Goal: Task Accomplishment & Management: Complete application form

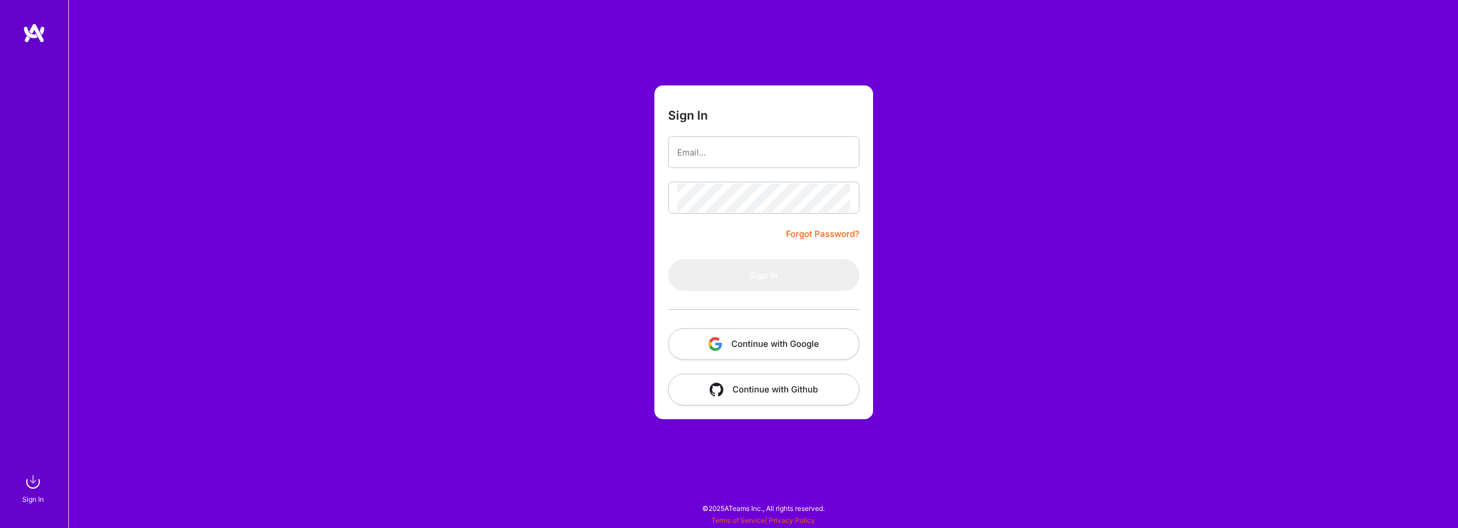
click at [745, 341] on button "Continue with Google" at bounding box center [763, 344] width 191 height 32
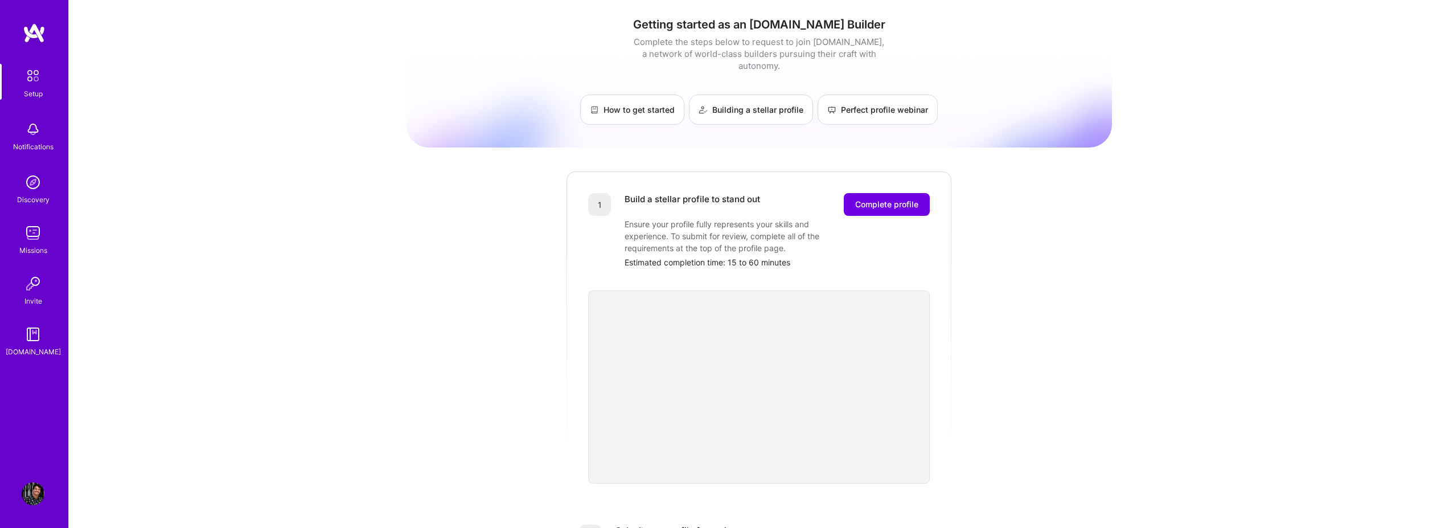
click at [420, 273] on div "Getting started as an A.Team Builder Complete the steps below to request to joi…" at bounding box center [759, 445] width 706 height 872
click at [911, 199] on span "Complete profile" at bounding box center [886, 204] width 63 height 11
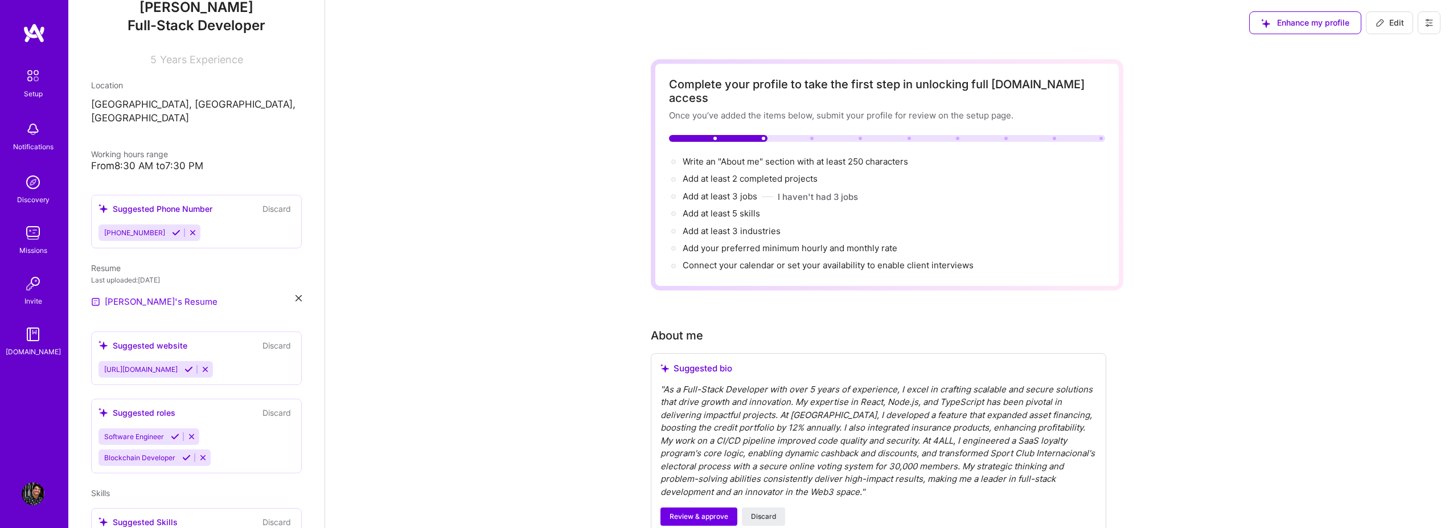
scroll to position [137, 0]
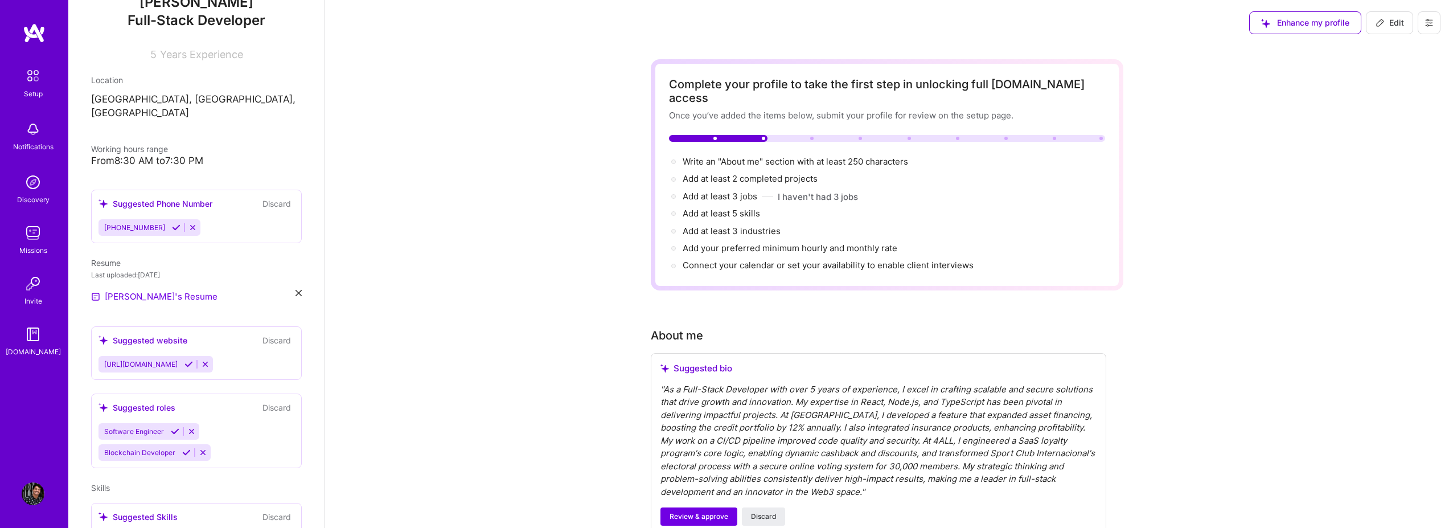
click at [296, 290] on icon at bounding box center [299, 293] width 6 height 6
click at [170, 290] on span "PDF file format" at bounding box center [153, 296] width 79 height 12
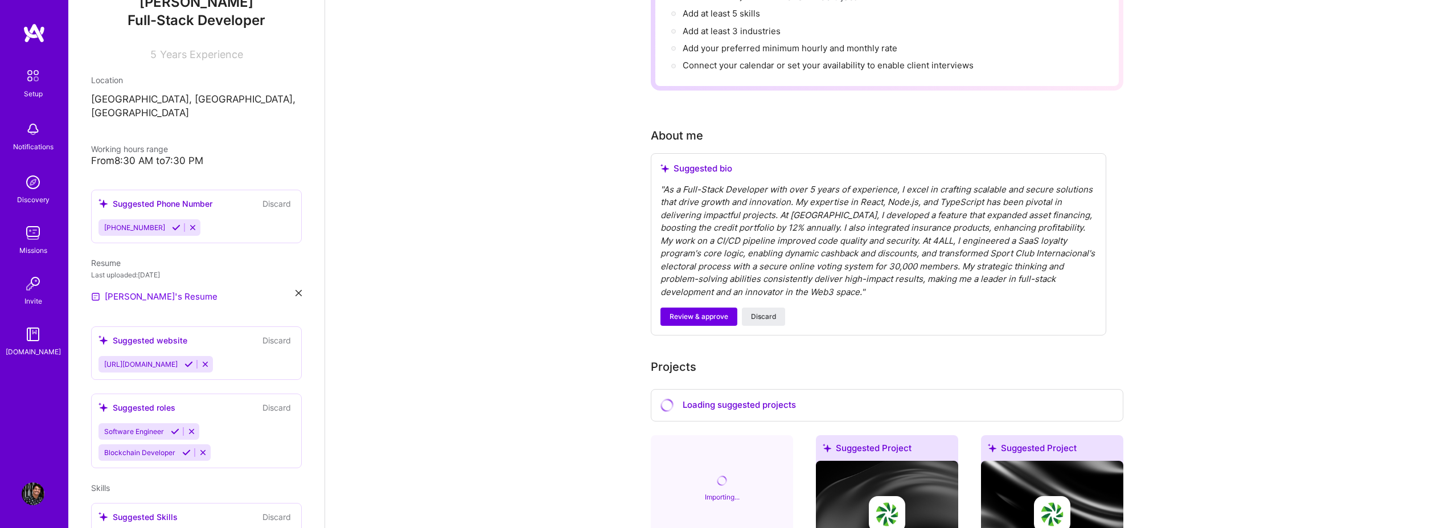
scroll to position [196, 0]
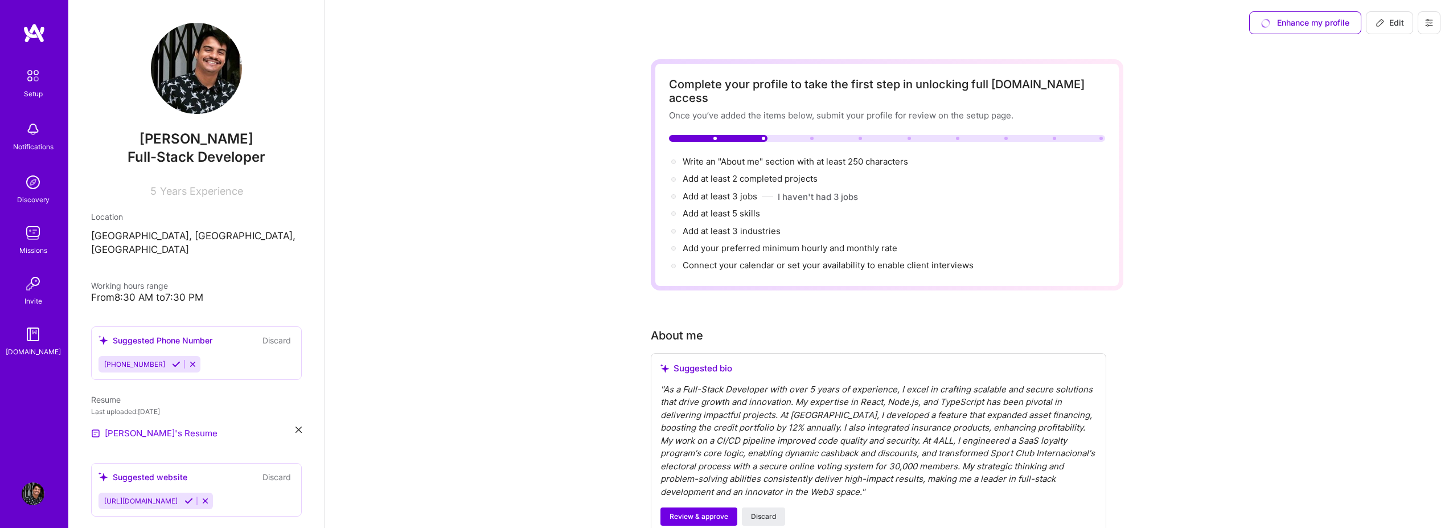
scroll to position [196, 0]
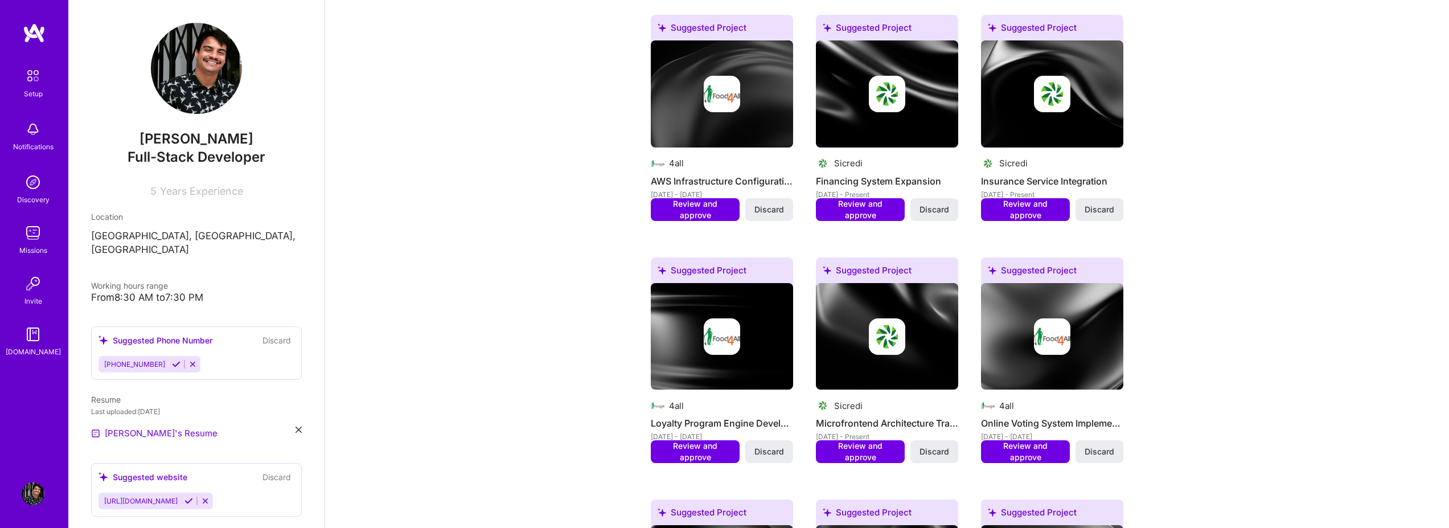
scroll to position [519, 0]
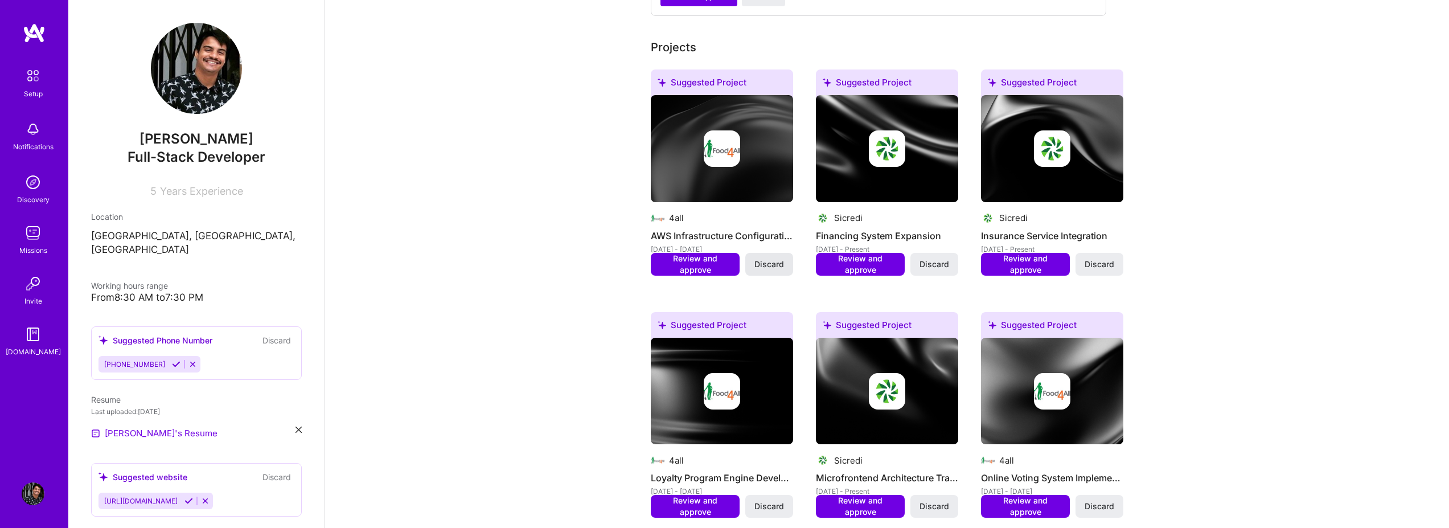
click at [778, 259] on span "Discard" at bounding box center [769, 264] width 30 height 11
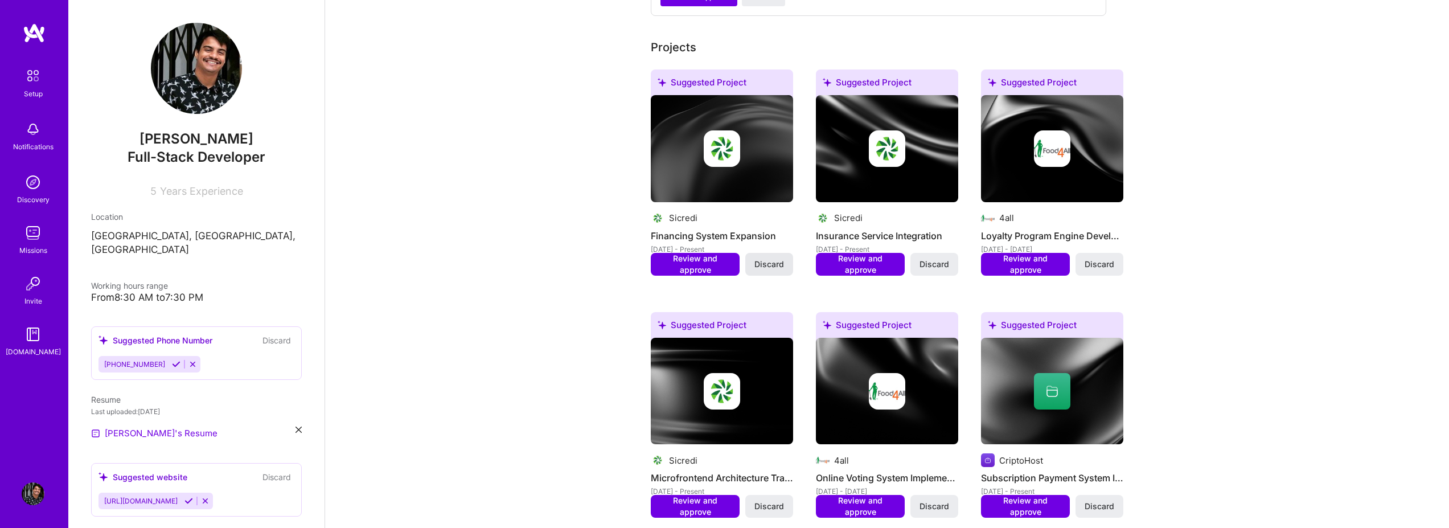
click at [767, 259] on span "Discard" at bounding box center [769, 264] width 30 height 11
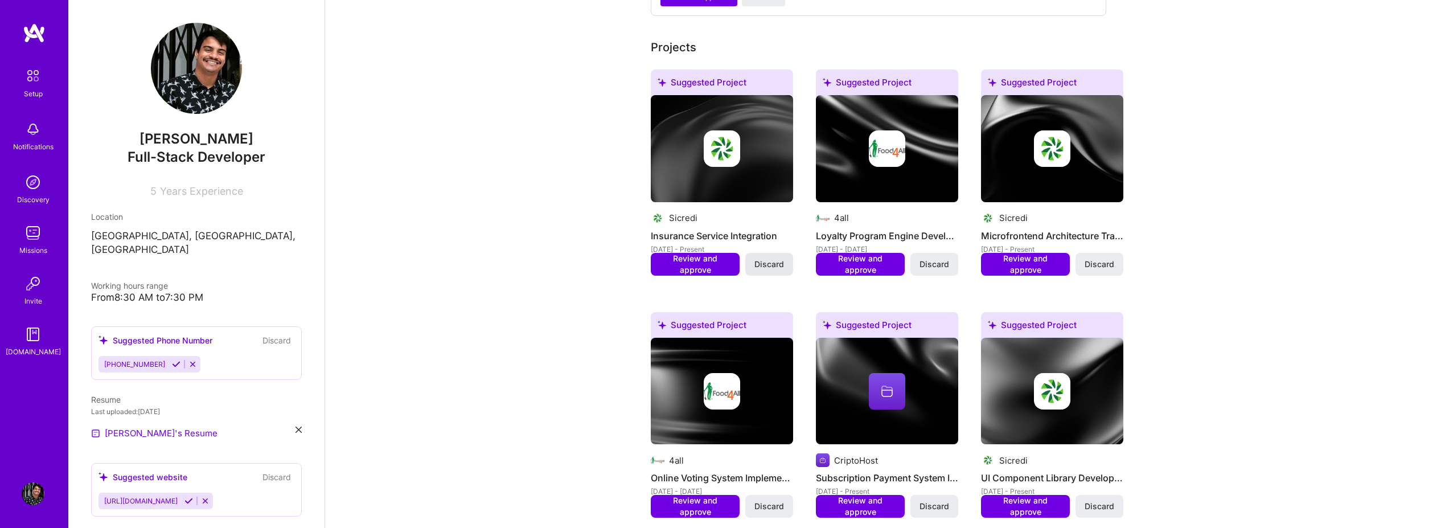
click at [771, 259] on span "Discard" at bounding box center [769, 264] width 30 height 11
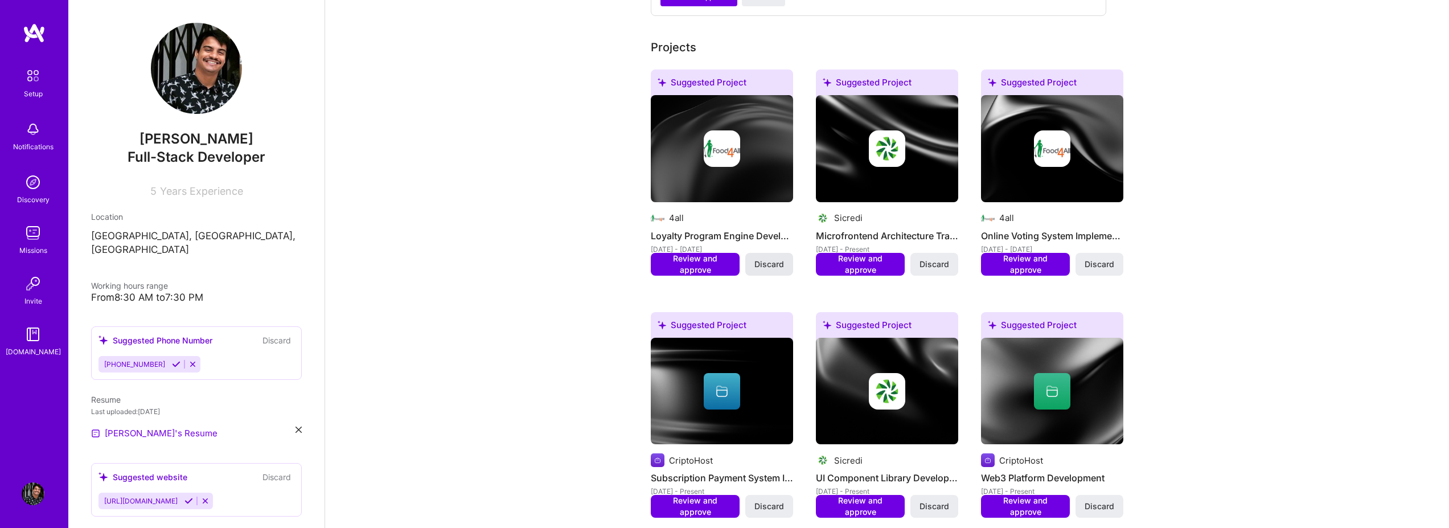
click at [770, 259] on span "Discard" at bounding box center [769, 264] width 30 height 11
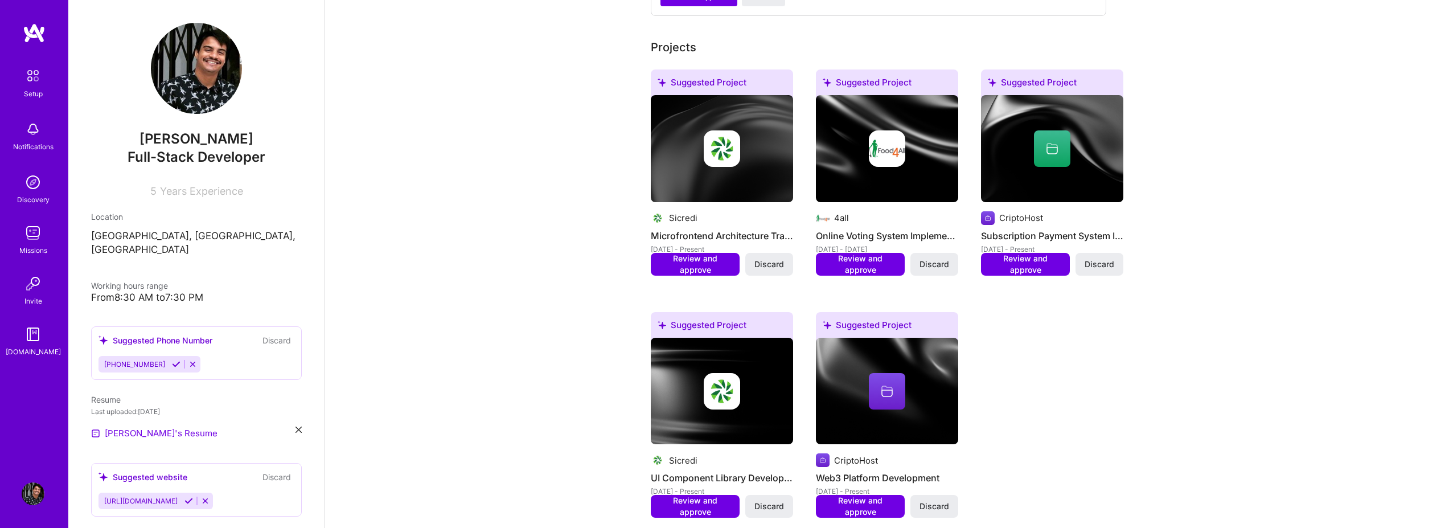
click at [770, 259] on span "Discard" at bounding box center [769, 264] width 30 height 11
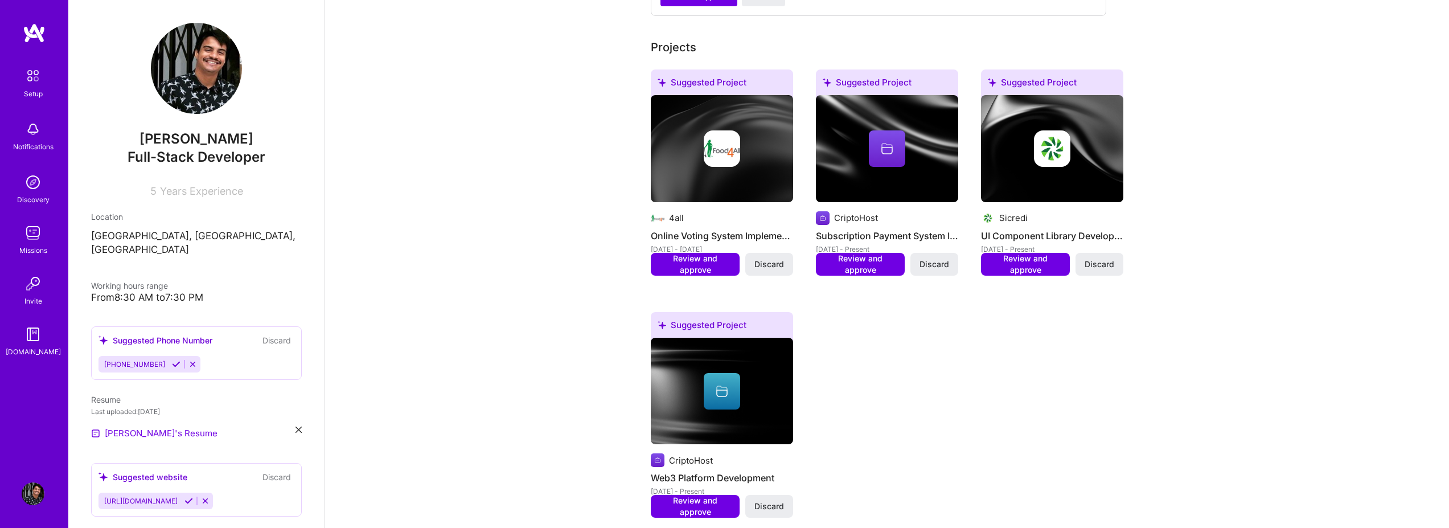
click at [770, 259] on span "Discard" at bounding box center [769, 264] width 30 height 11
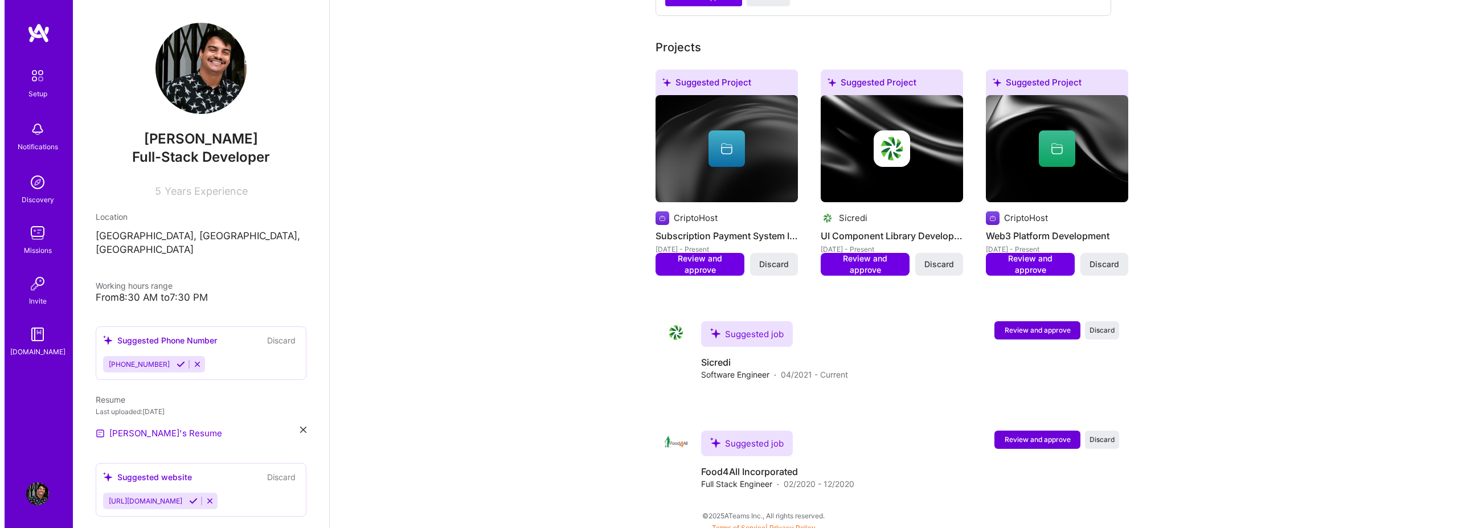
scroll to position [513, 0]
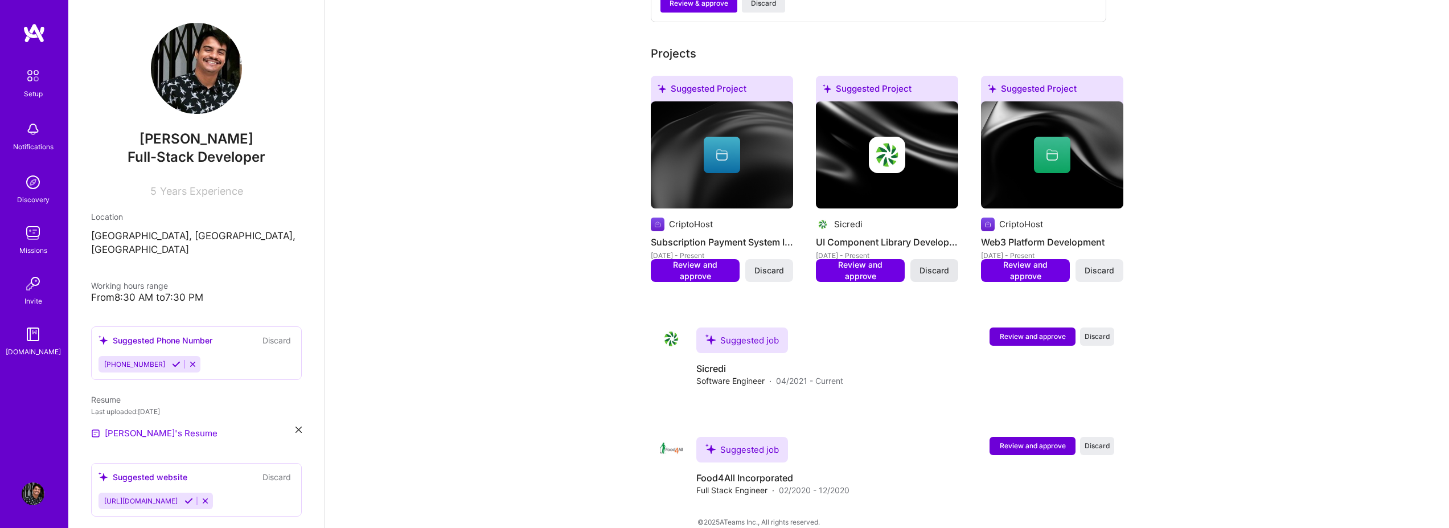
click at [930, 265] on span "Discard" at bounding box center [935, 270] width 30 height 11
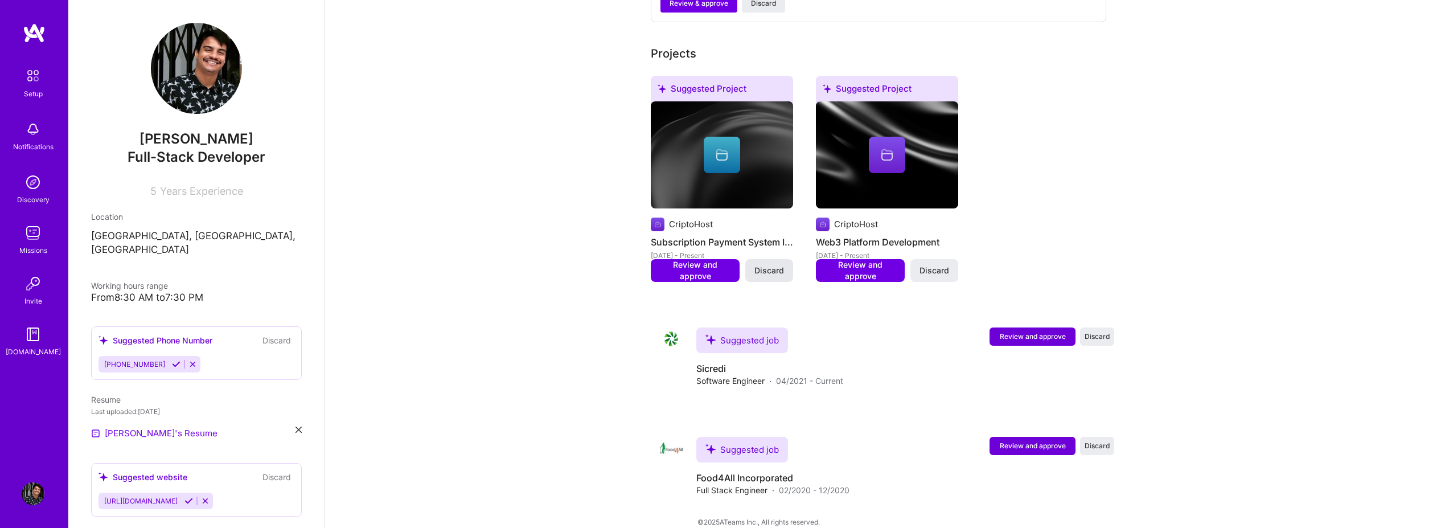
click at [768, 265] on span "Discard" at bounding box center [769, 270] width 30 height 11
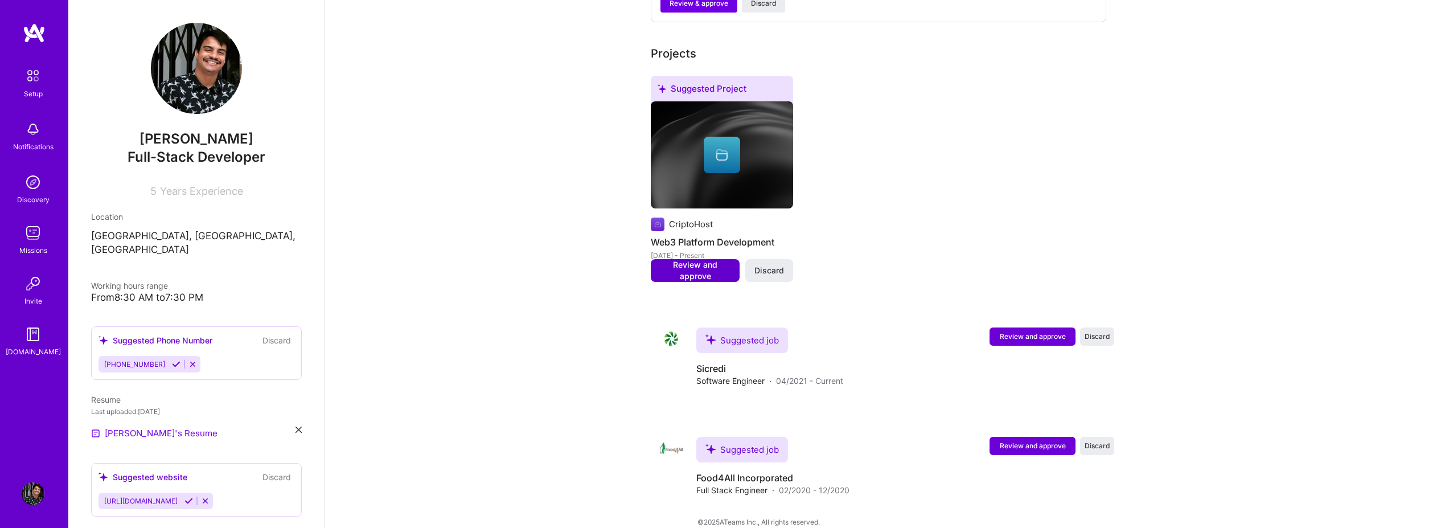
click at [687, 259] on span "Review and approve" at bounding box center [695, 270] width 77 height 23
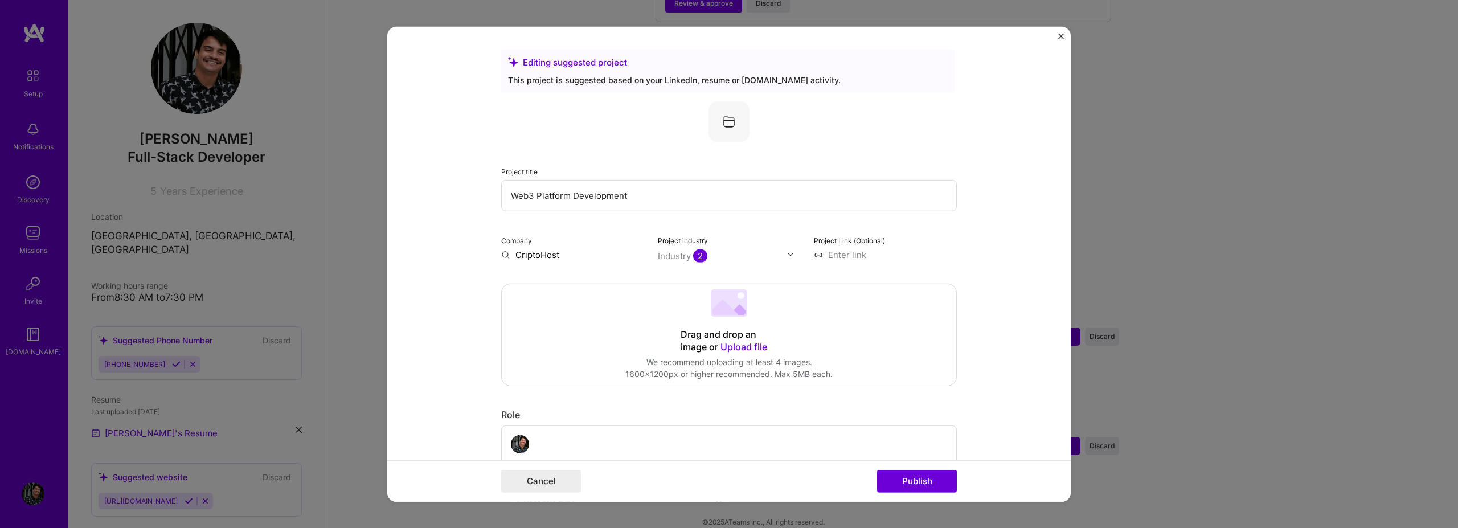
click at [733, 260] on input "text" at bounding box center [723, 255] width 130 height 12
click at [1027, 228] on form "Editing suggested project This project is suggested based on your LinkedIn, res…" at bounding box center [728, 263] width 683 height 475
click at [873, 260] on input at bounding box center [885, 254] width 143 height 12
paste input "[URL][DOMAIN_NAME]"
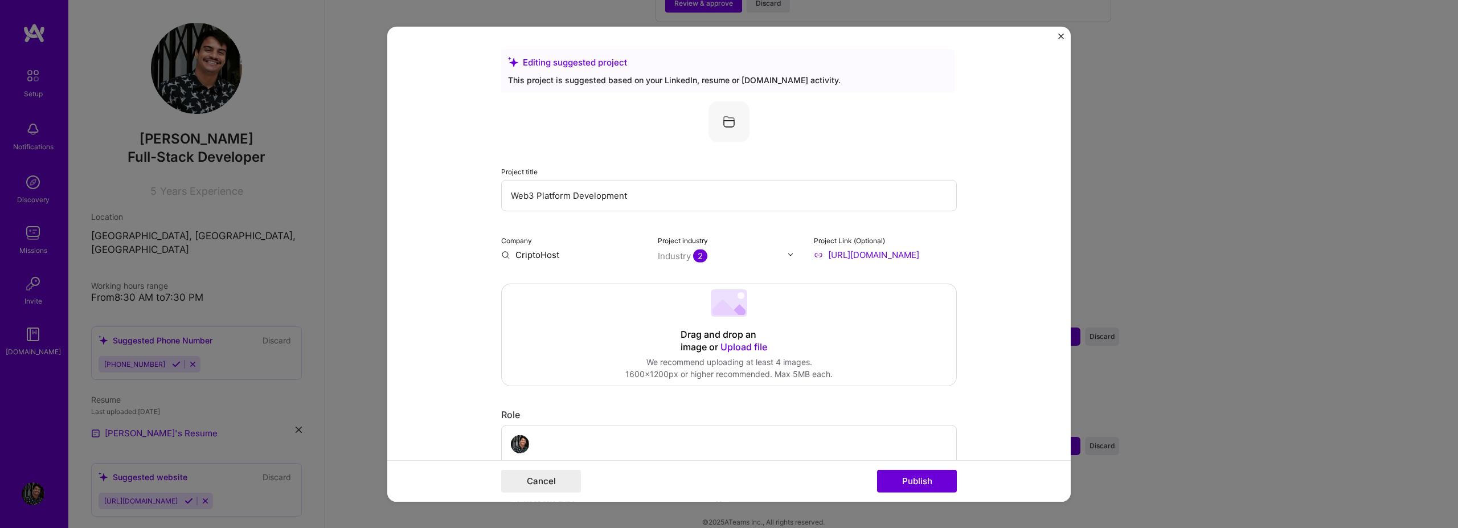
type input "[URL][DOMAIN_NAME]"
click at [981, 207] on form "Editing suggested project This project is suggested based on your LinkedIn, res…" at bounding box center [728, 263] width 683 height 475
click at [633, 199] on input "Web3 Platform Development" at bounding box center [729, 194] width 456 height 31
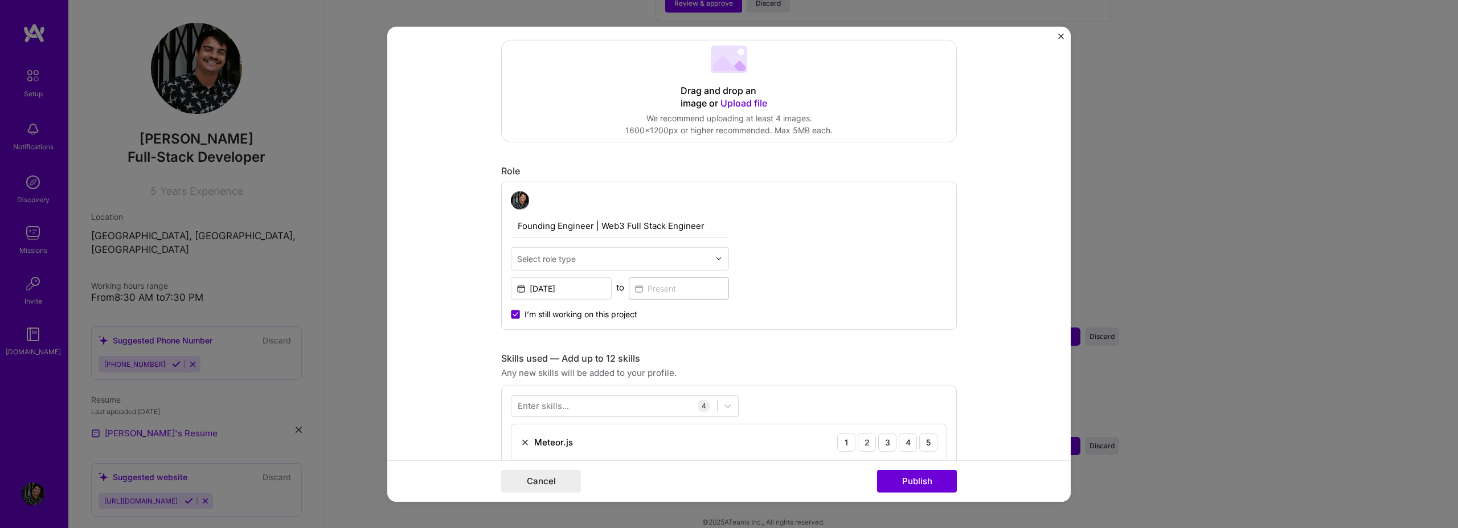
scroll to position [273, 0]
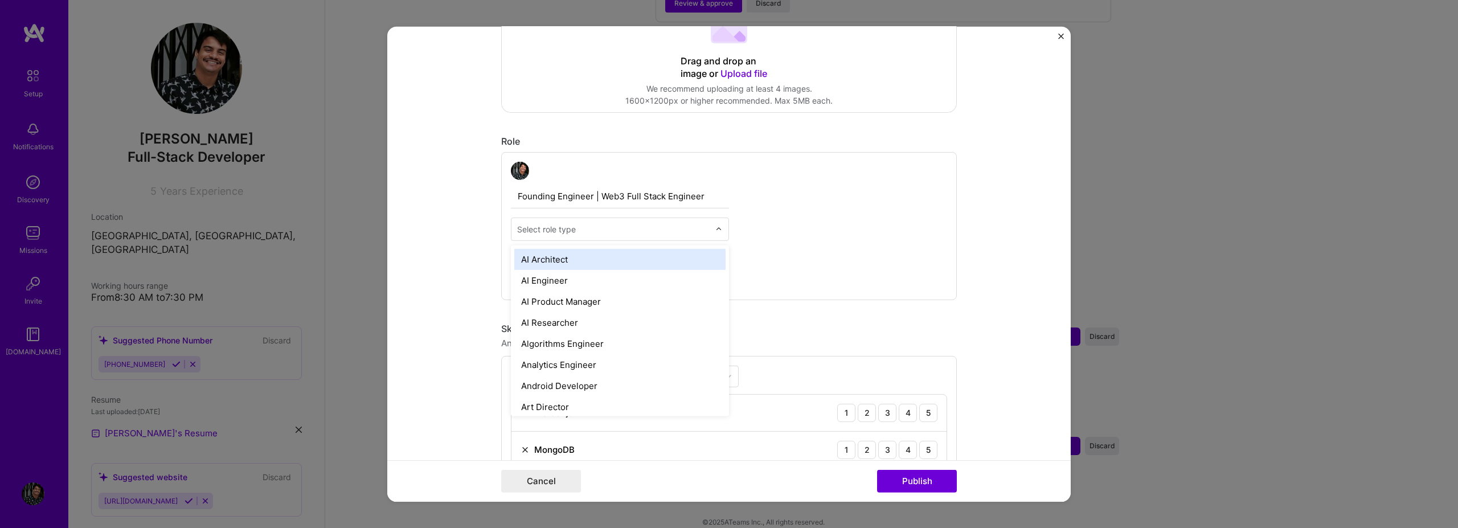
click at [658, 233] on input "text" at bounding box center [613, 229] width 192 height 12
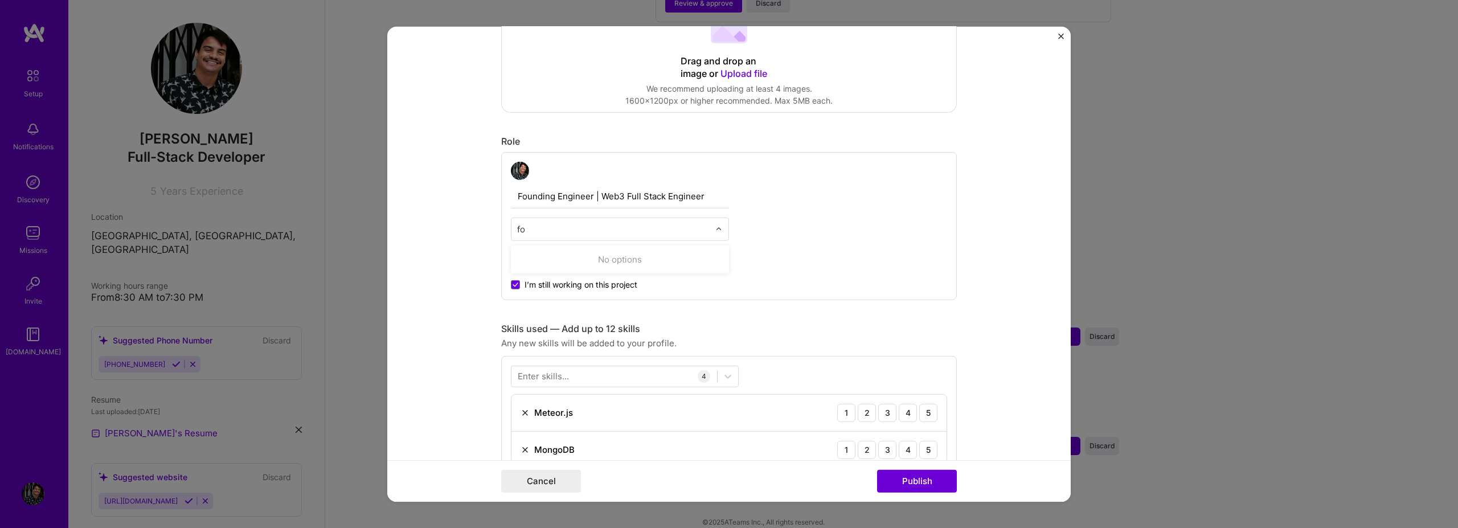
type input "f"
type input "w"
type input "full"
click at [635, 259] on div "Full-Stack Developer" at bounding box center [619, 258] width 211 height 21
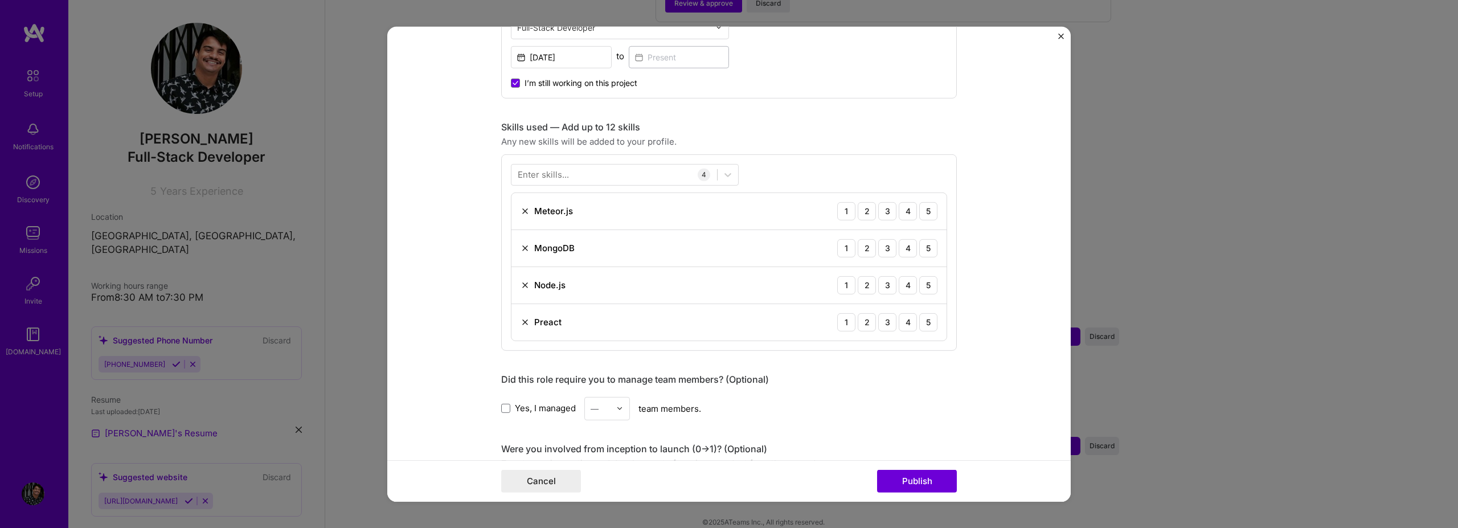
scroll to position [410, 0]
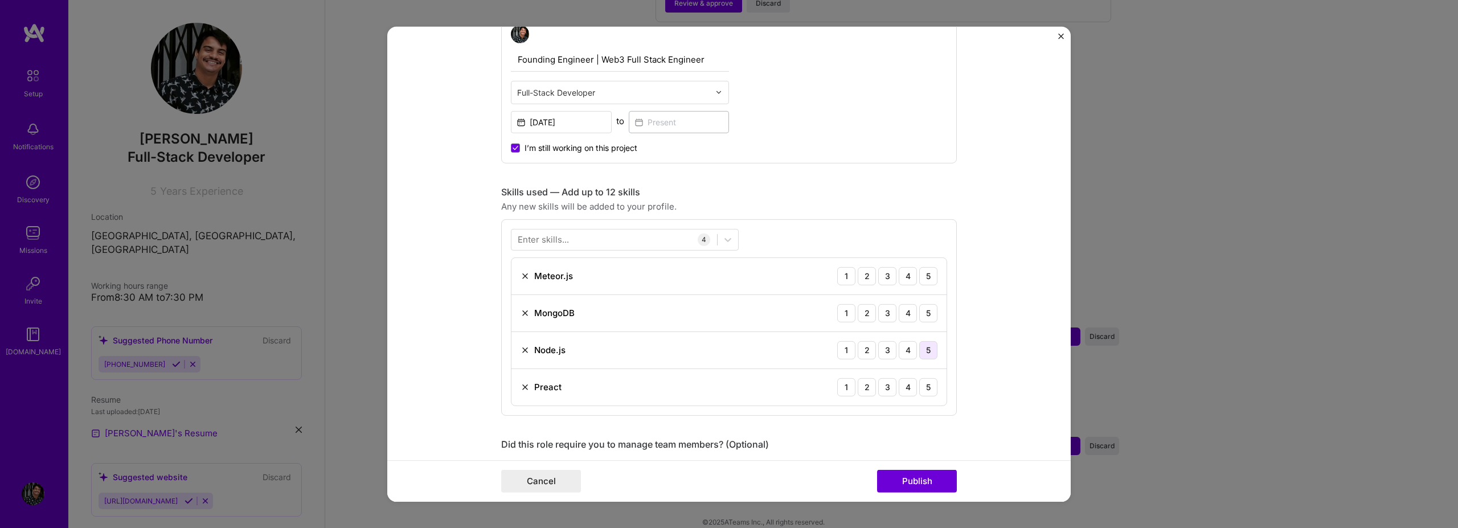
click at [925, 346] on div "5" at bounding box center [928, 350] width 18 height 18
click at [904, 311] on div "4" at bounding box center [908, 312] width 18 height 18
click at [905, 273] on div "4" at bounding box center [908, 275] width 18 height 18
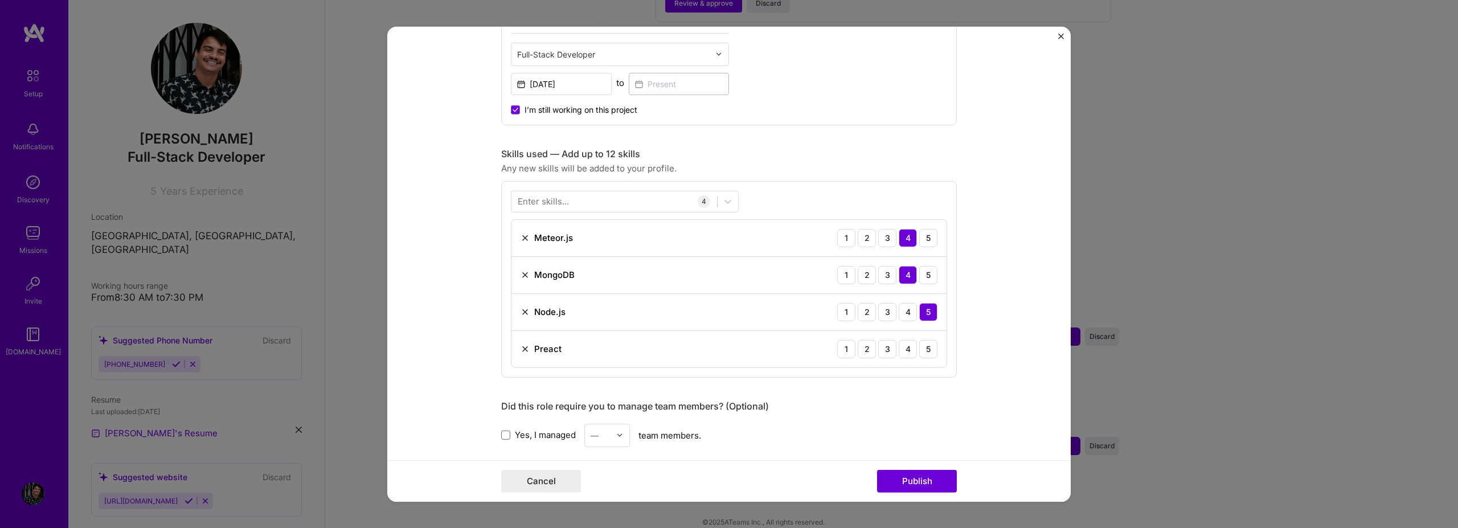
scroll to position [478, 0]
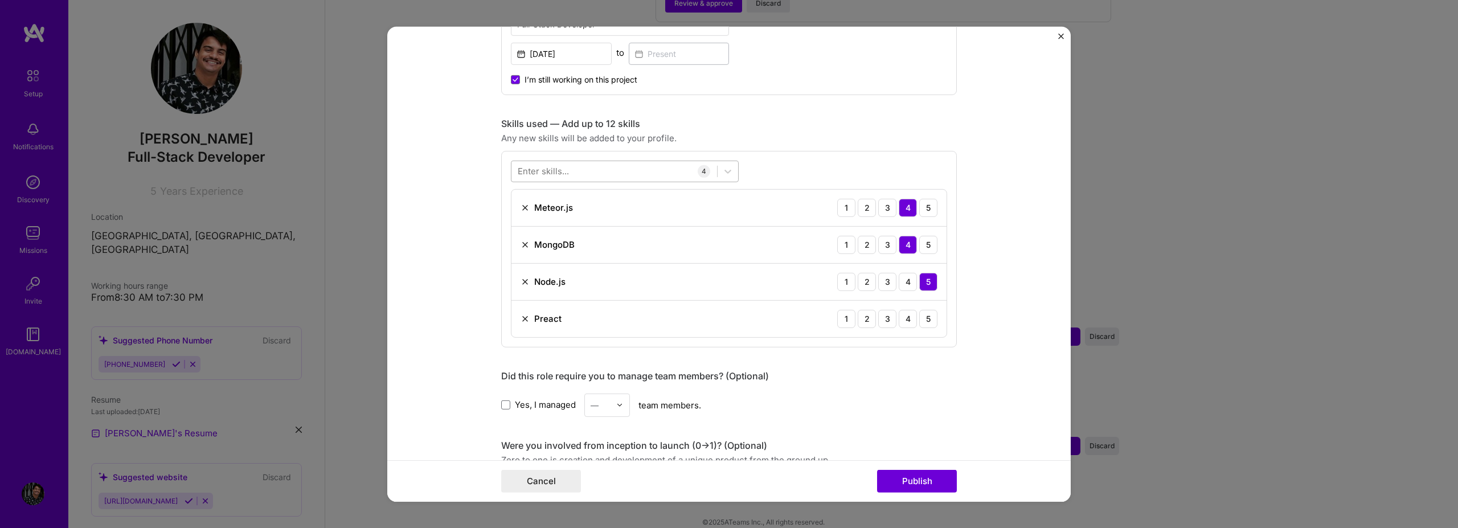
click at [566, 179] on div at bounding box center [614, 171] width 206 height 19
click at [566, 170] on div at bounding box center [614, 171] width 206 height 19
click at [564, 169] on div at bounding box center [614, 171] width 206 height 19
type input "React"
click at [539, 241] on div "React" at bounding box center [625, 238] width 214 height 12
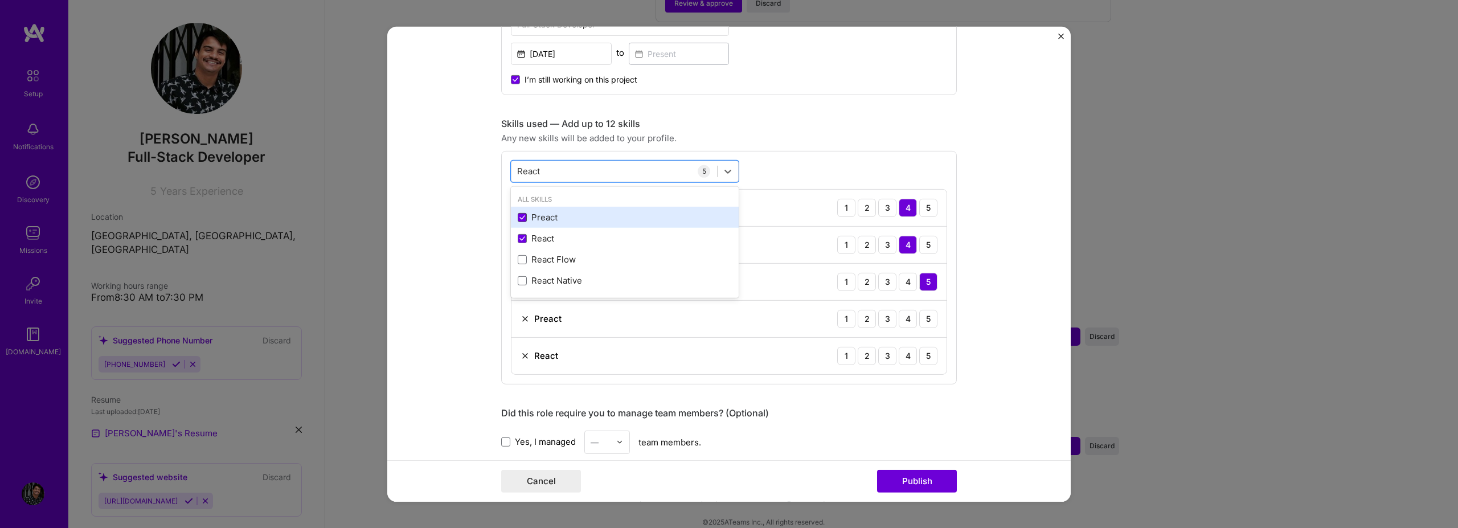
click at [519, 217] on icon at bounding box center [522, 217] width 6 height 5
click at [0, 0] on input "checkbox" at bounding box center [0, 0] width 0 height 0
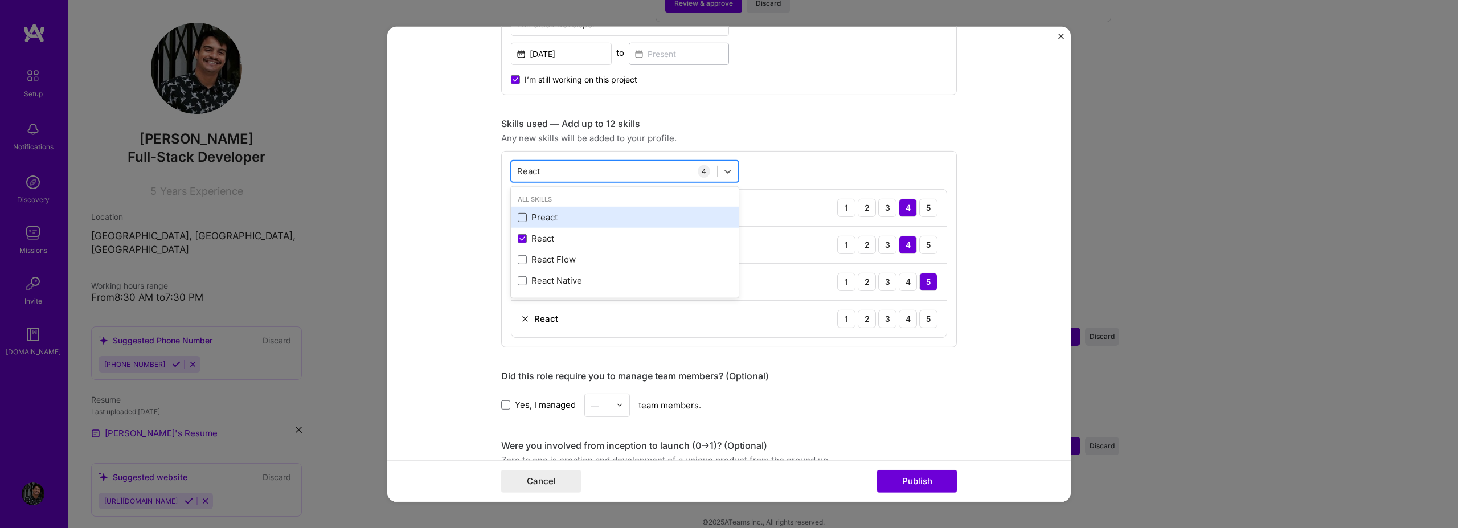
click at [540, 180] on div "React React" at bounding box center [614, 171] width 206 height 19
click at [546, 167] on div "React React" at bounding box center [614, 171] width 206 height 19
type input "Types"
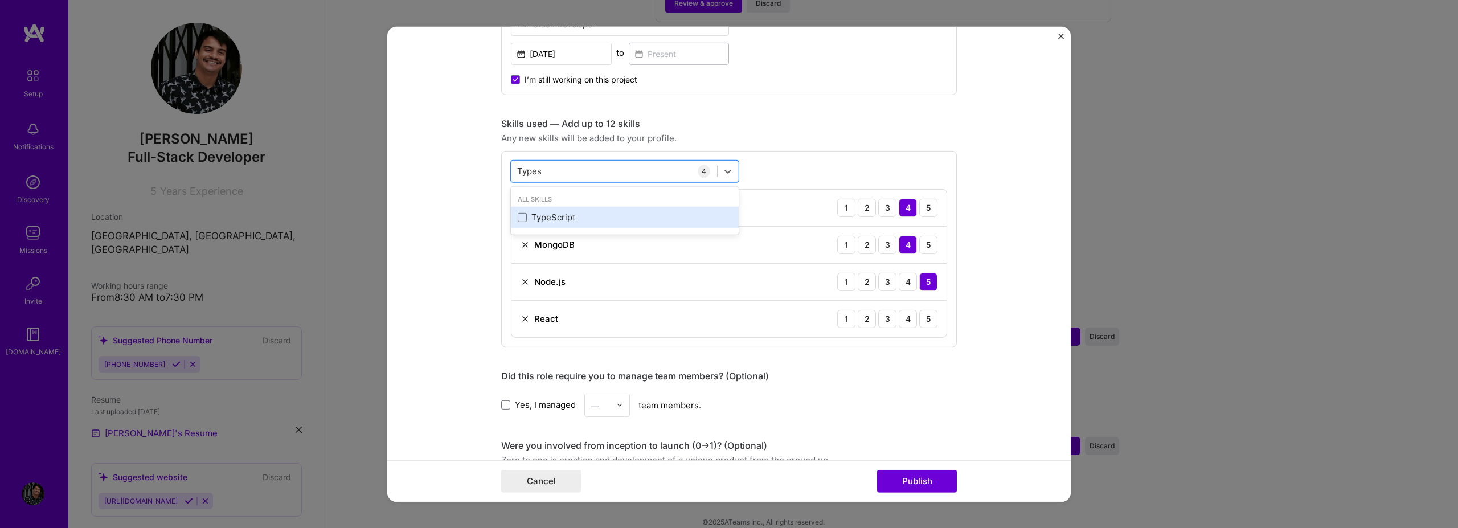
click at [528, 219] on div "TypeScript" at bounding box center [625, 217] width 214 height 12
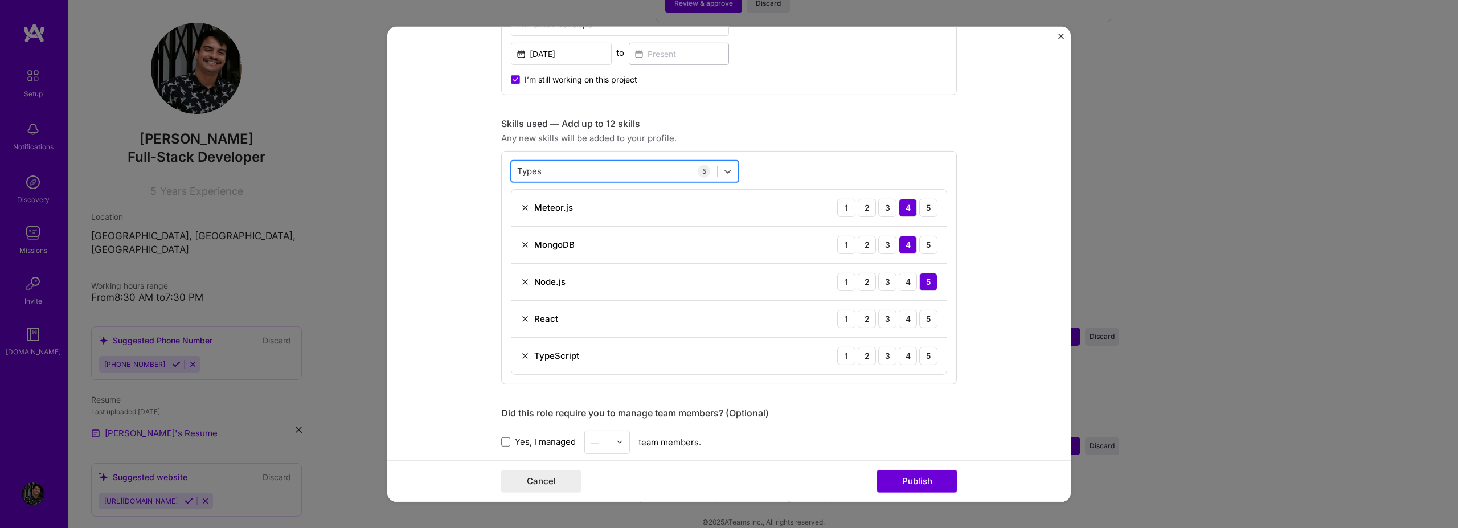
click at [555, 170] on div "Types Types" at bounding box center [614, 171] width 206 height 19
click at [579, 218] on div "JavaScript" at bounding box center [625, 217] width 214 height 12
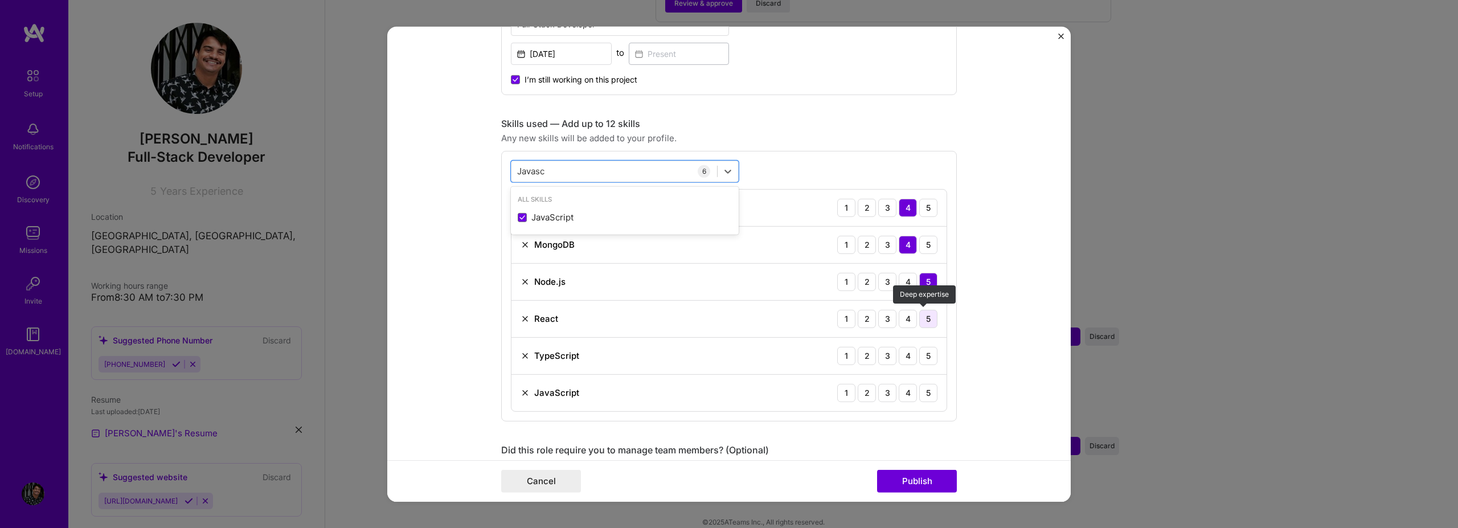
type input "Javasc"
click at [927, 319] on div "5" at bounding box center [928, 318] width 18 height 18
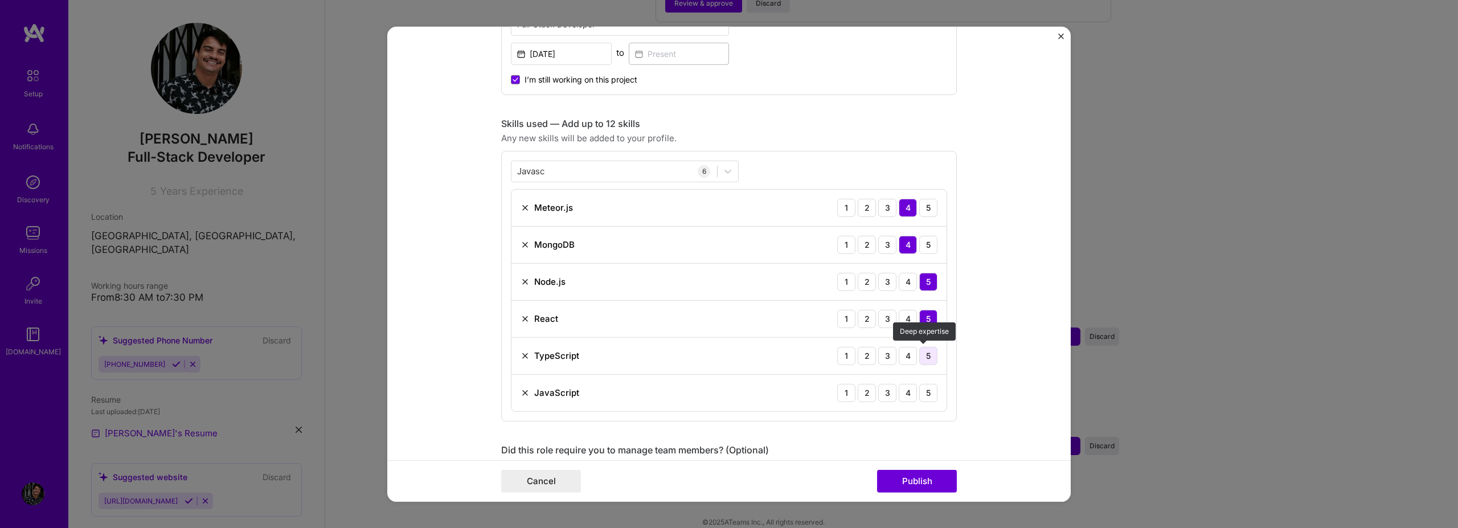
click at [924, 354] on div "5" at bounding box center [928, 355] width 18 height 18
click at [922, 395] on div "5" at bounding box center [928, 392] width 18 height 18
click at [905, 285] on div "4" at bounding box center [908, 281] width 18 height 18
click at [985, 278] on form "Editing suggested project This project is suggested based on your LinkedIn, res…" at bounding box center [728, 263] width 683 height 475
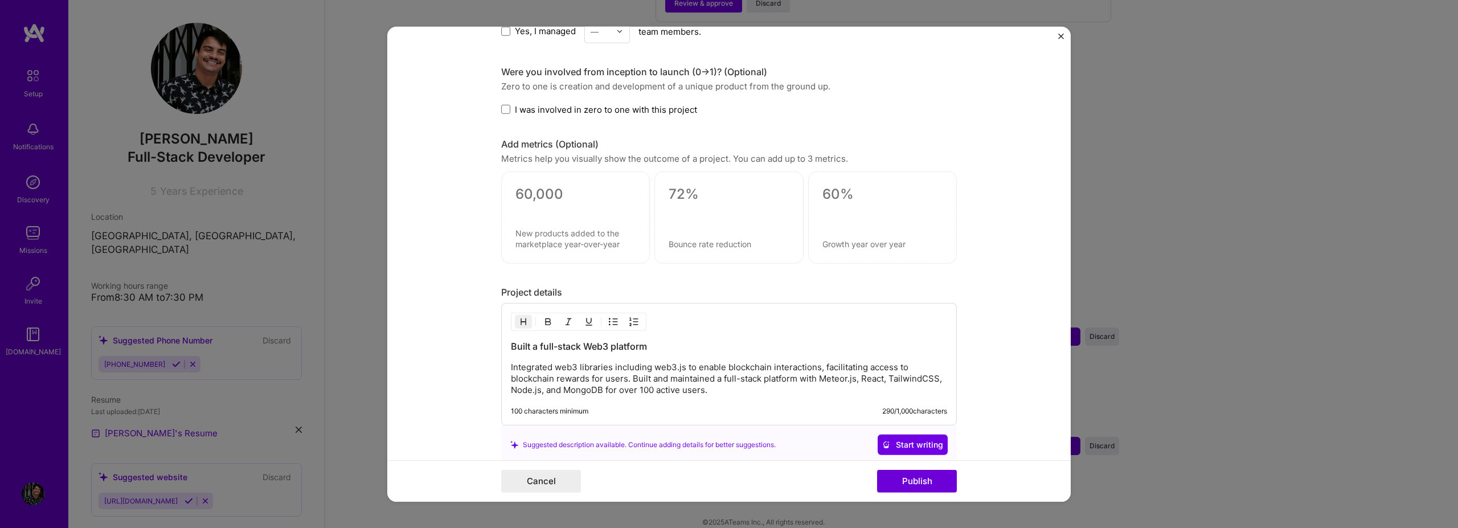
scroll to position [888, 0]
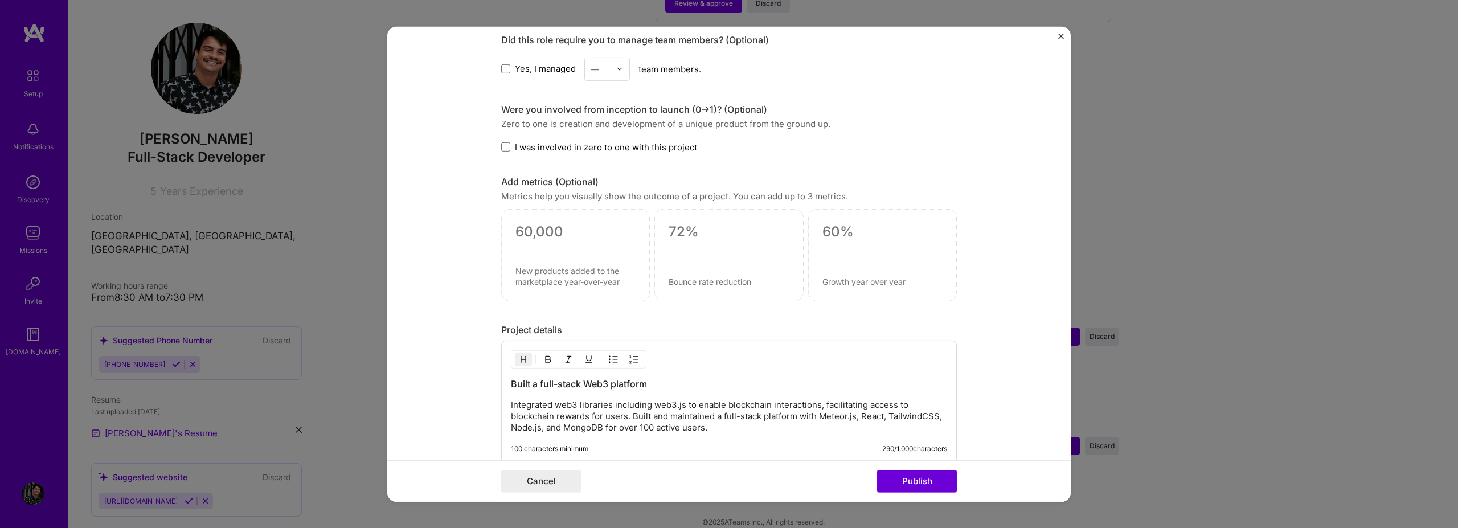
click at [531, 231] on textarea at bounding box center [575, 231] width 120 height 17
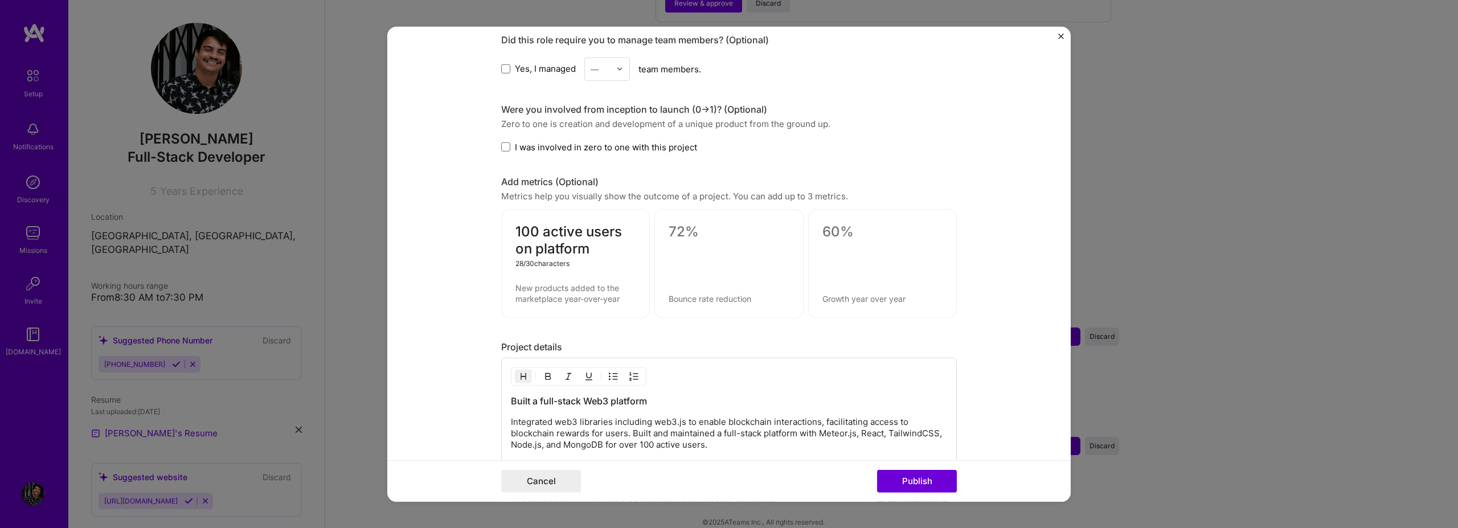
type textarea "100 active users on platform"
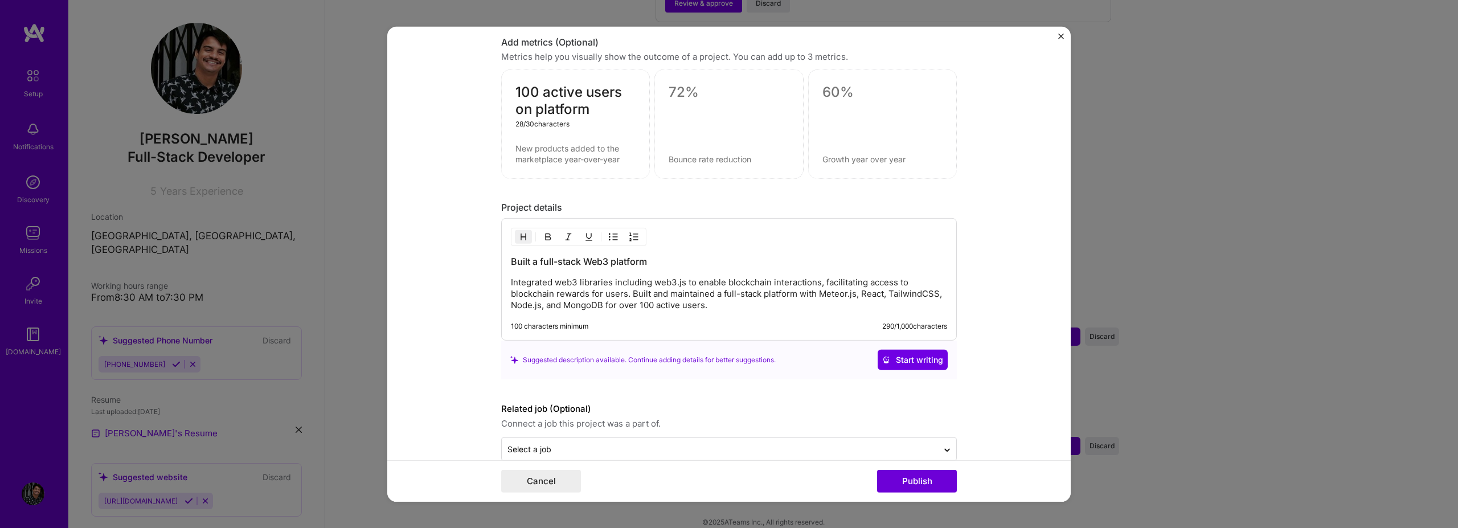
scroll to position [1049, 0]
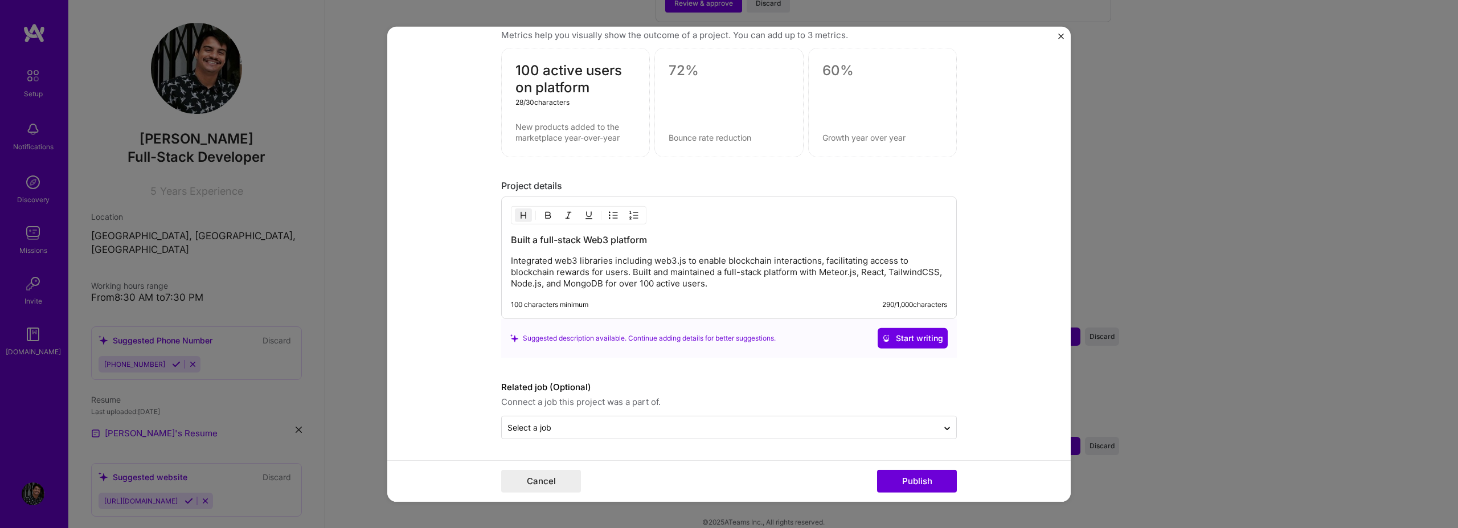
click at [1008, 248] on form "Editing suggested project This project is suggested based on your LinkedIn, res…" at bounding box center [728, 263] width 683 height 475
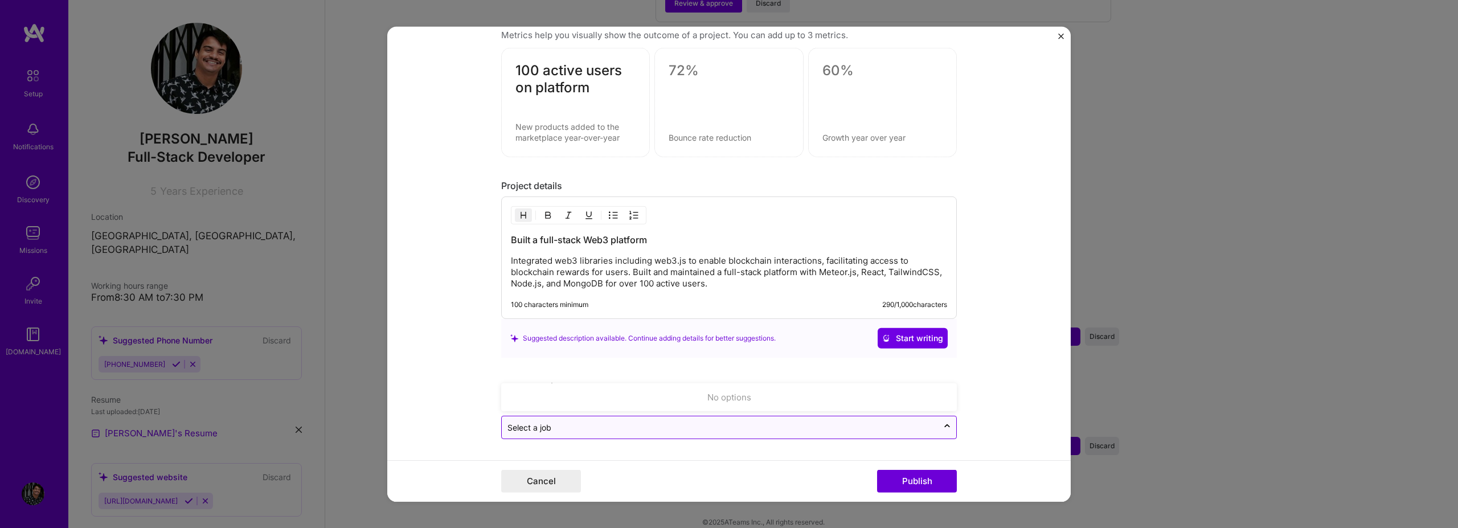
click at [683, 429] on input "text" at bounding box center [719, 427] width 425 height 12
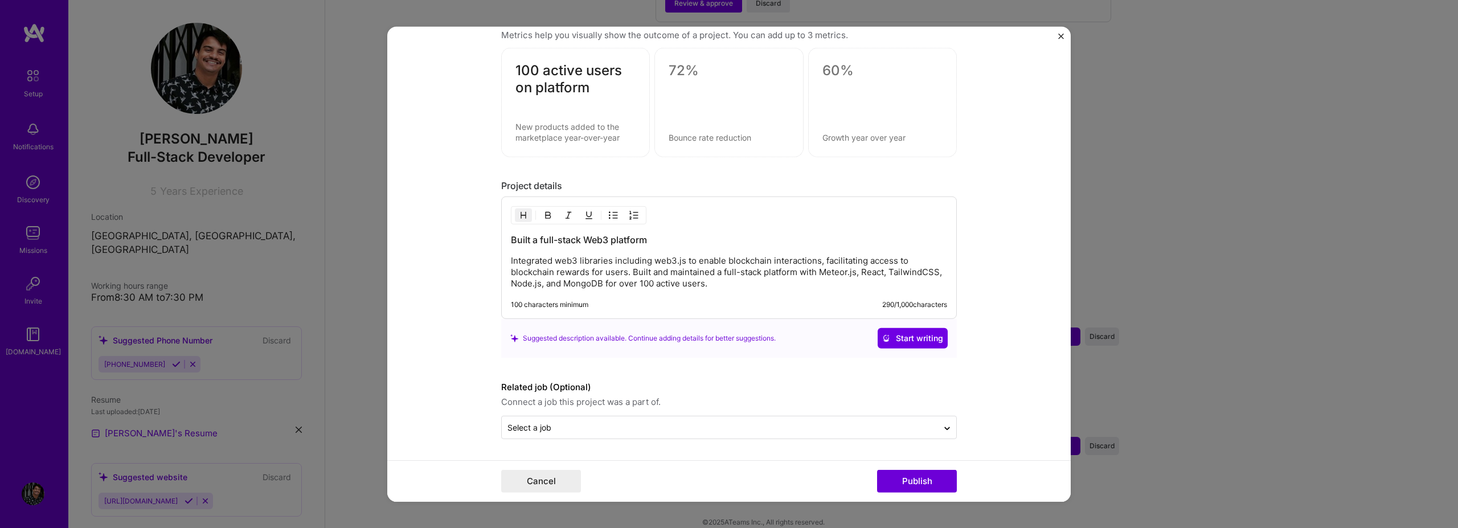
click at [1014, 358] on form "Editing suggested project This project is suggested based on your LinkedIn, res…" at bounding box center [728, 263] width 683 height 475
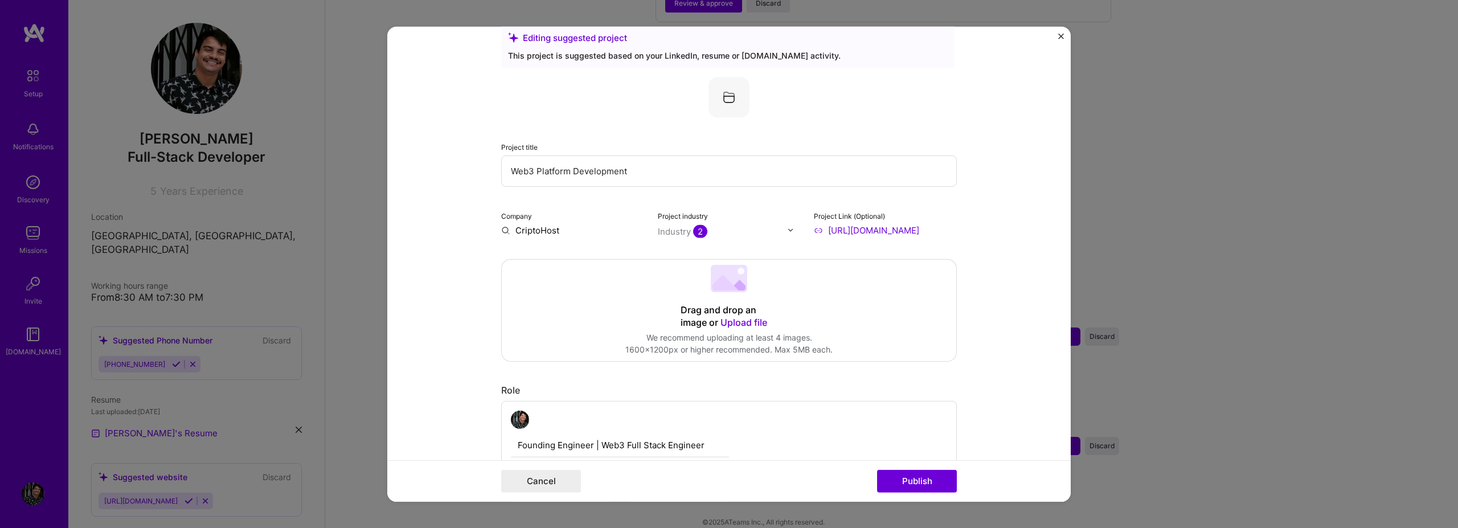
scroll to position [0, 0]
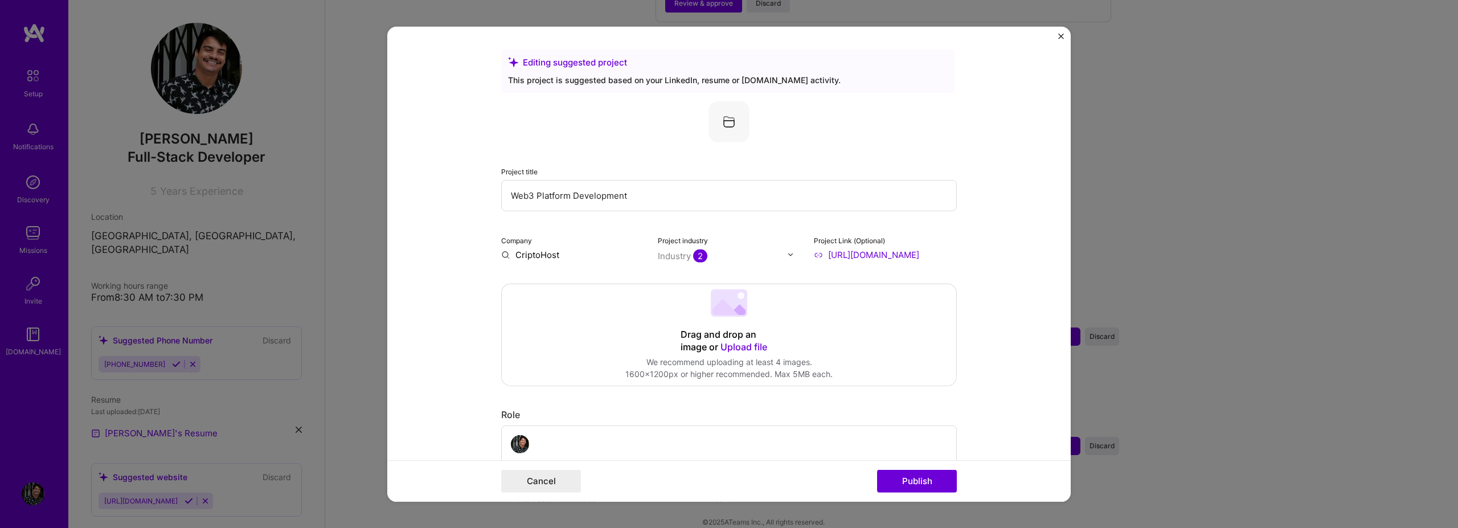
click at [601, 192] on input "Web3 Platform Development" at bounding box center [729, 194] width 456 height 31
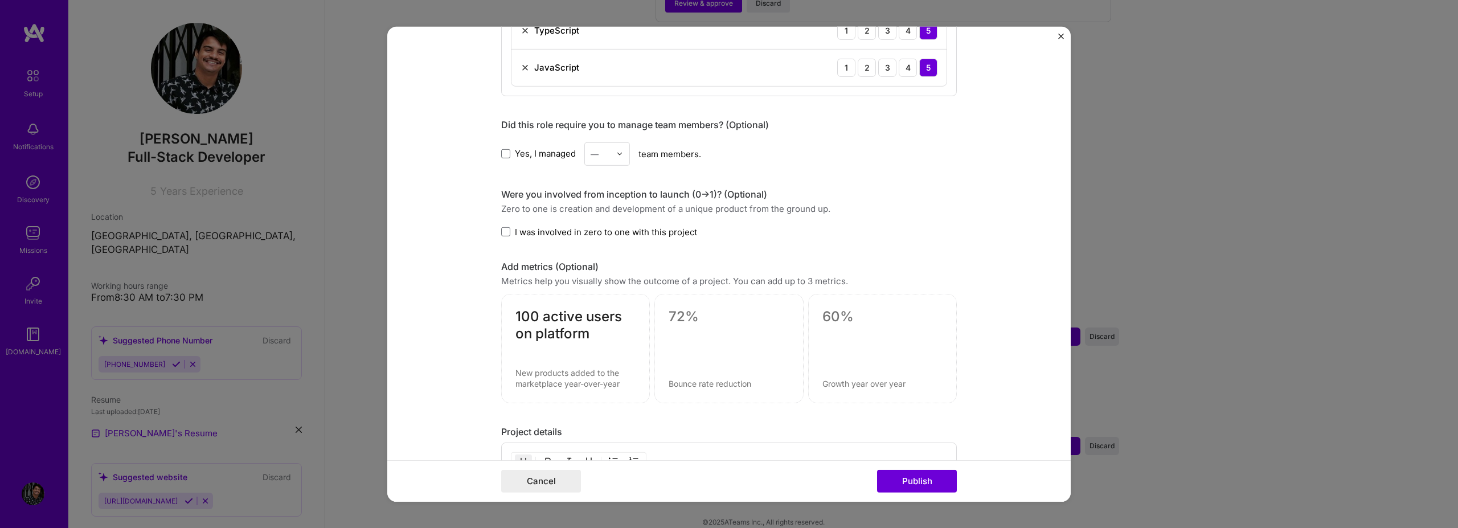
scroll to position [957, 0]
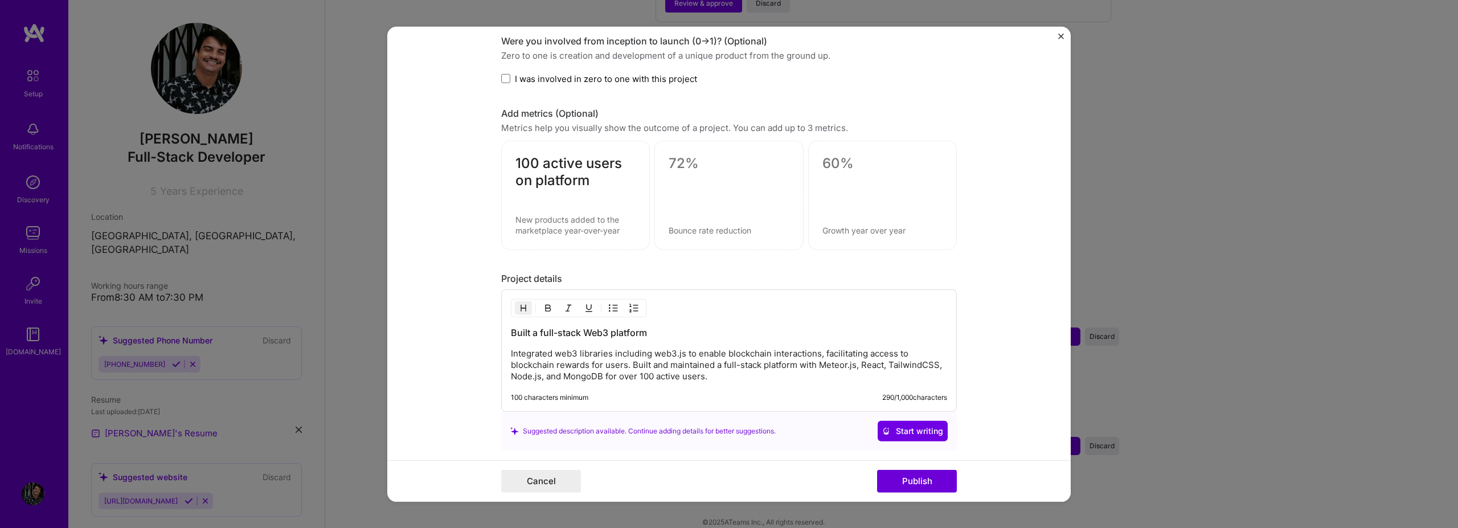
click at [616, 329] on h3 "Built a full-stack Web3 platform" at bounding box center [729, 332] width 436 height 13
click at [669, 332] on h3 "Built a full-stack Web3 platform" at bounding box center [729, 332] width 436 height 13
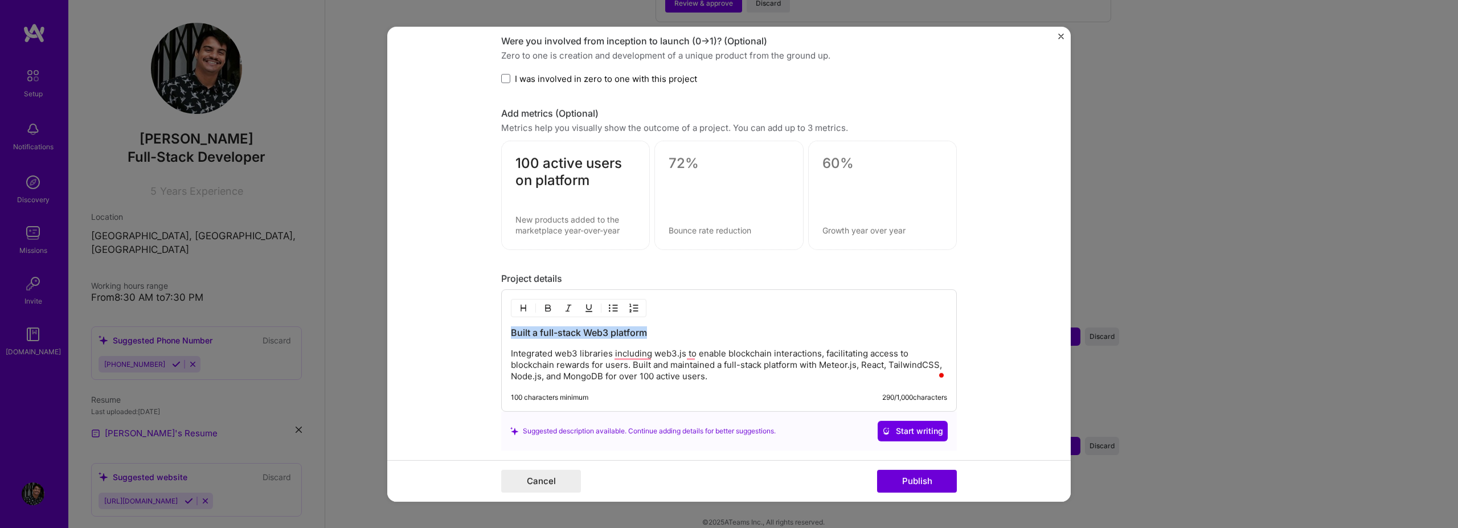
click at [669, 332] on h3 "Built a full-stack Web3 platform" at bounding box center [729, 332] width 436 height 13
click at [658, 341] on div "Built a Web3 Fullstack Platform Integrated web3 libraries including web3.js to …" at bounding box center [729, 354] width 436 height 56
click at [564, 330] on h3 "Built a Web3 Fullstack Platform" at bounding box center [729, 332] width 436 height 13
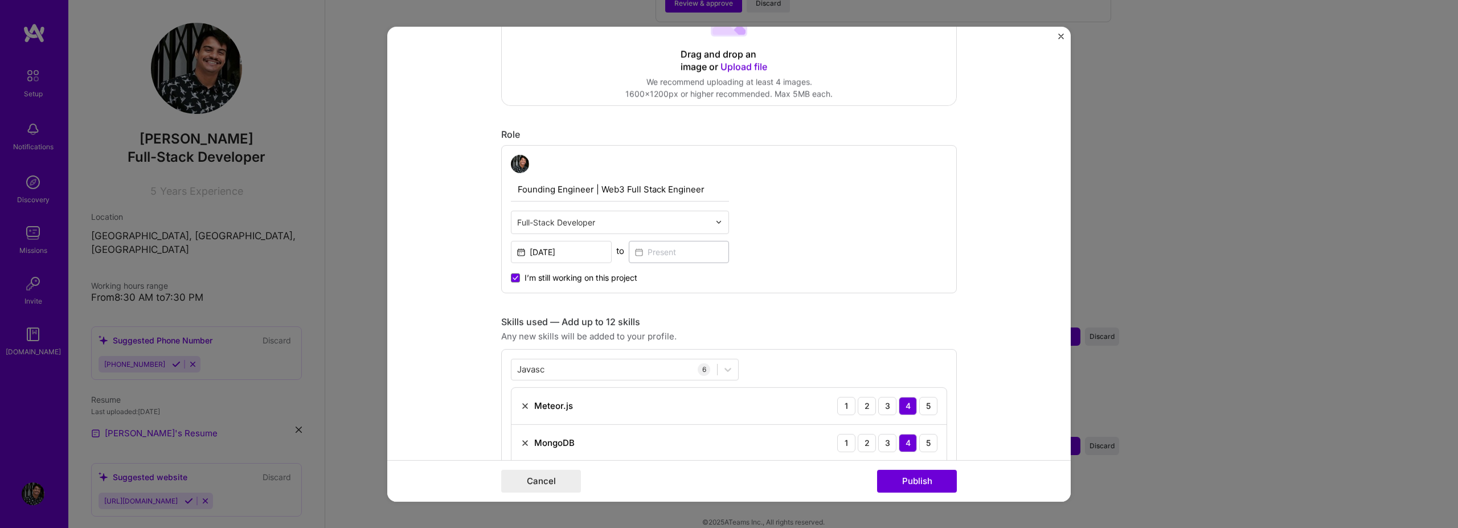
scroll to position [0, 0]
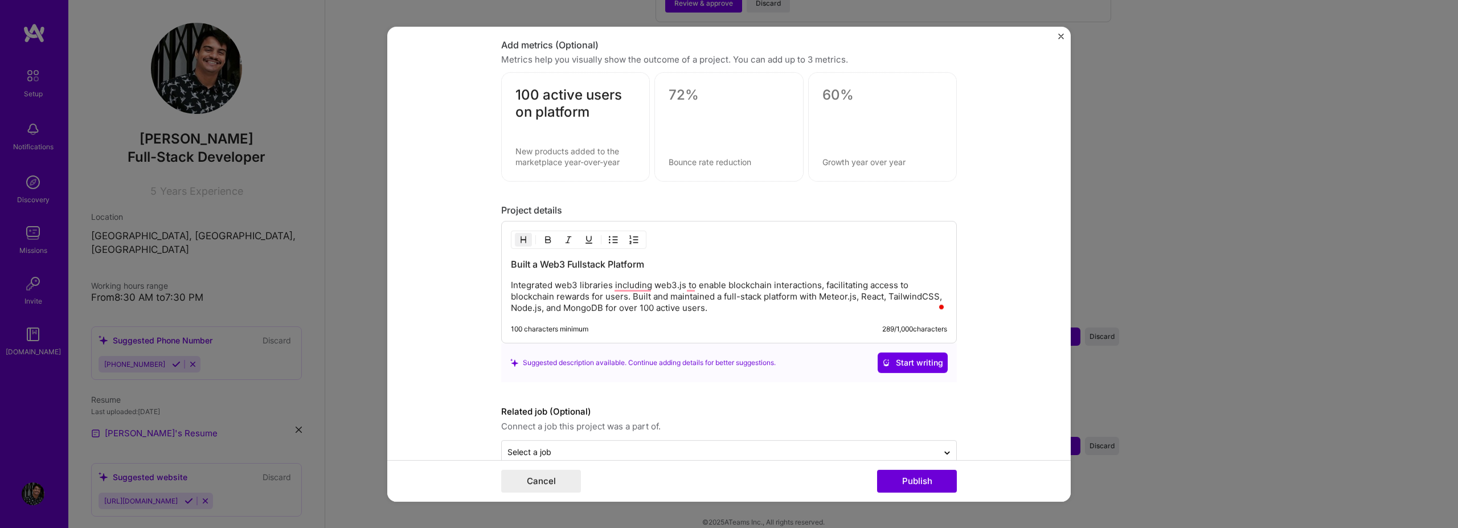
click at [540, 262] on h3 "Built a Web3 Fullstack Platform" at bounding box center [729, 264] width 436 height 13
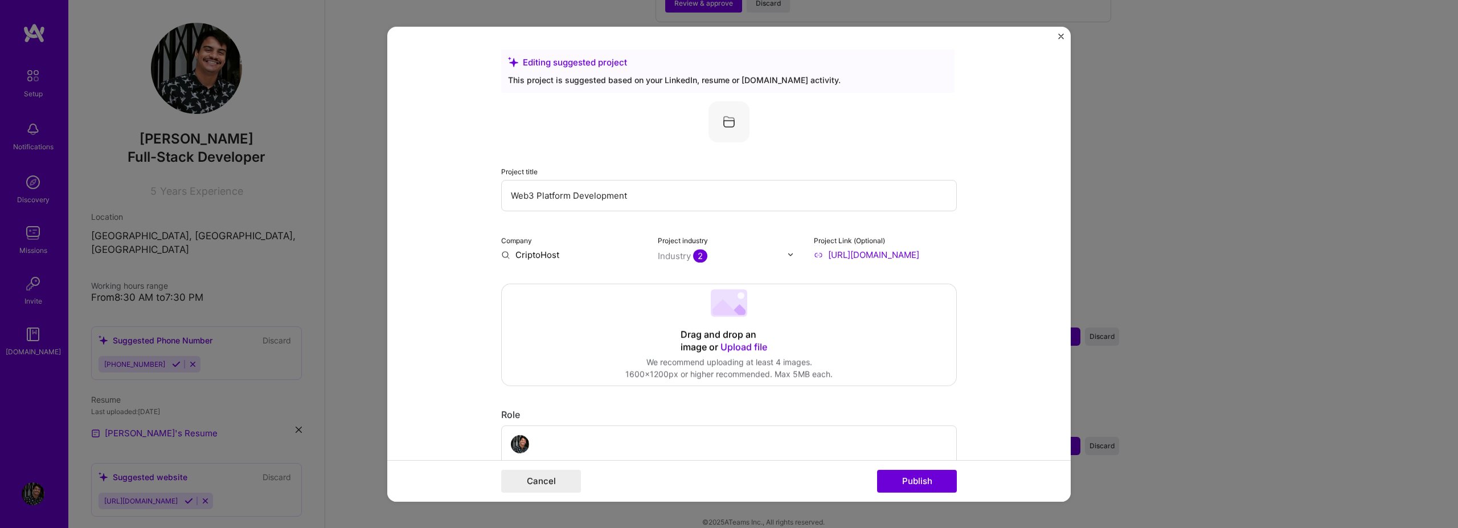
click at [526, 193] on input "Web3 Platform Development" at bounding box center [729, 194] width 456 height 31
type input "CriptoHost"
